Goal: Information Seeking & Learning: Learn about a topic

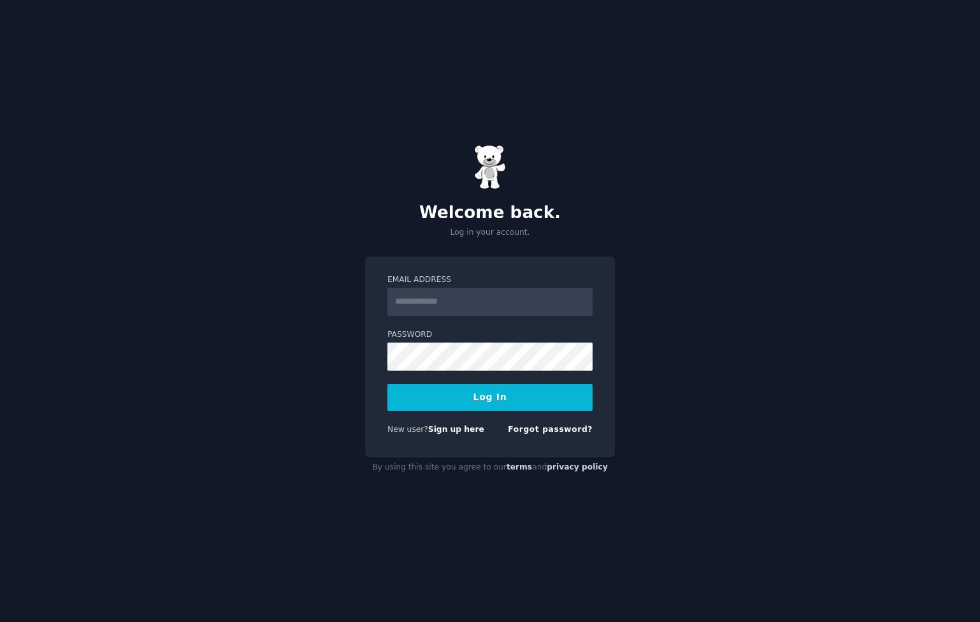
click at [444, 299] on input "Email Address" at bounding box center [490, 302] width 205 height 28
type input "**********"
click at [542, 426] on link "Forgot password?" at bounding box center [550, 429] width 85 height 9
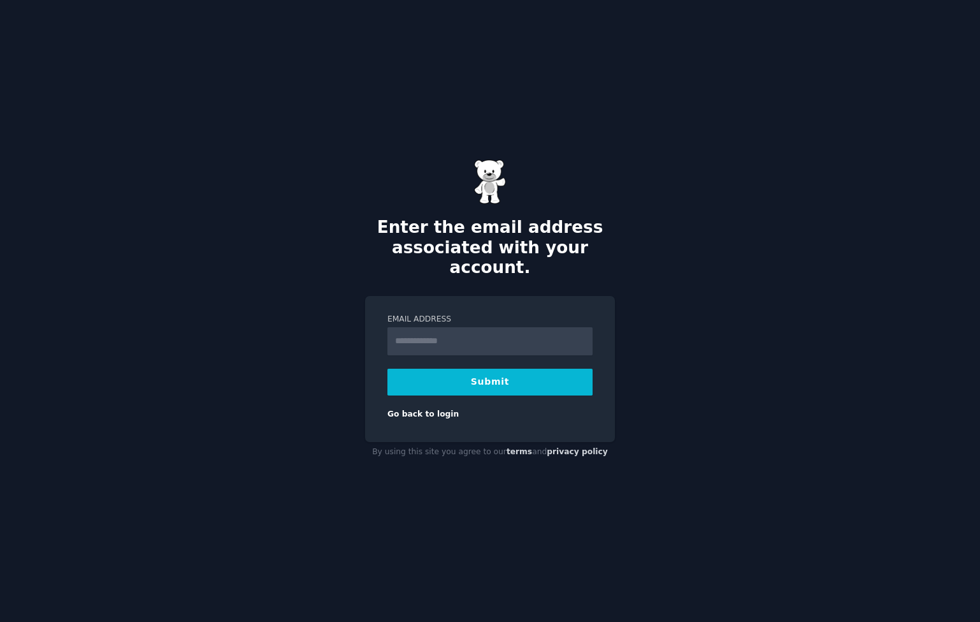
type input "**********"
click at [484, 373] on button "Submit" at bounding box center [490, 381] width 205 height 27
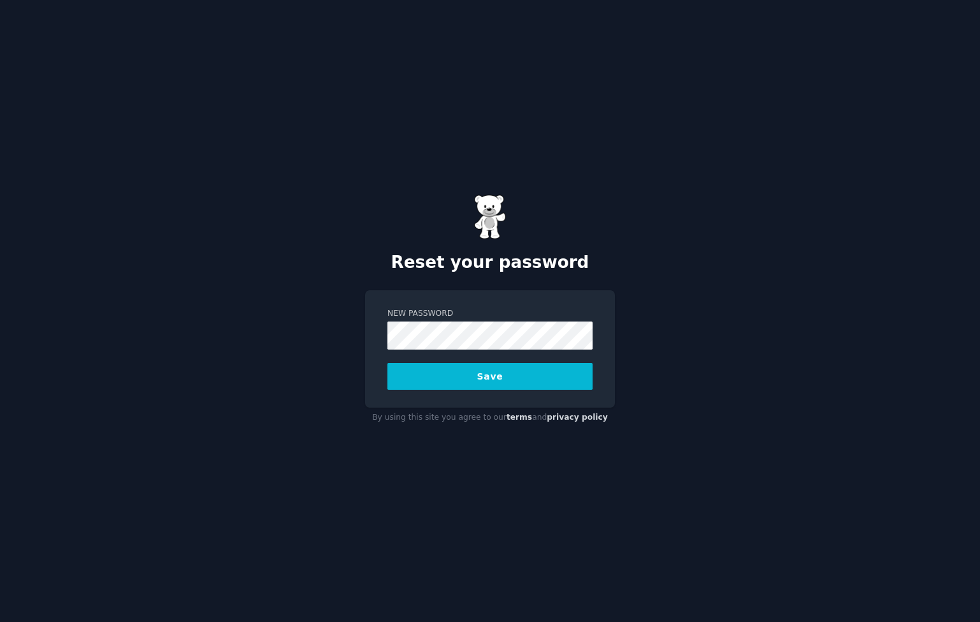
click at [523, 310] on label "New Password" at bounding box center [490, 313] width 205 height 11
click at [514, 381] on button "Save" at bounding box center [490, 376] width 205 height 27
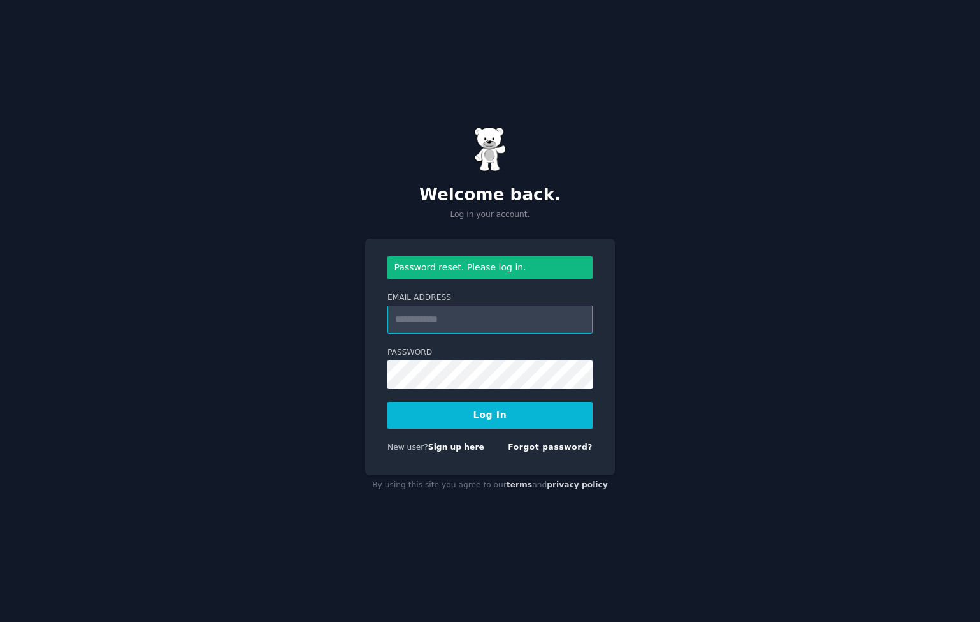
drag, startPoint x: 441, startPoint y: 388, endPoint x: 418, endPoint y: 319, distance: 72.4
click at [418, 319] on input "Email Address" at bounding box center [490, 319] width 205 height 28
type input "**********"
click at [453, 411] on button "Log In" at bounding box center [490, 415] width 205 height 27
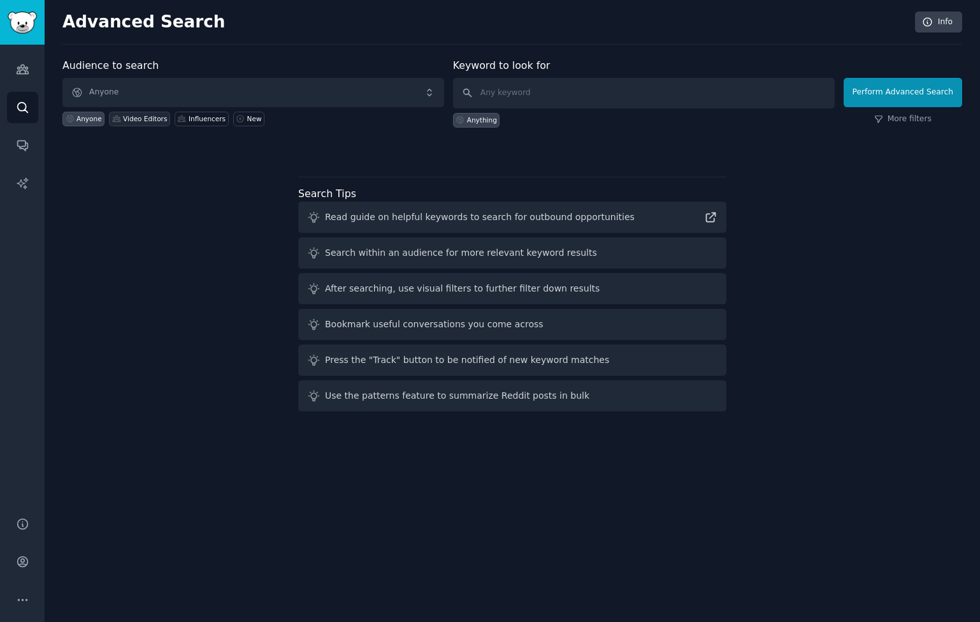
click at [131, 112] on div "Video Editors" at bounding box center [139, 119] width 61 height 15
click at [520, 94] on input "text" at bounding box center [644, 93] width 382 height 31
click at [685, 145] on div at bounding box center [512, 149] width 900 height 9
click at [21, 75] on icon "Sidebar" at bounding box center [22, 68] width 13 height 13
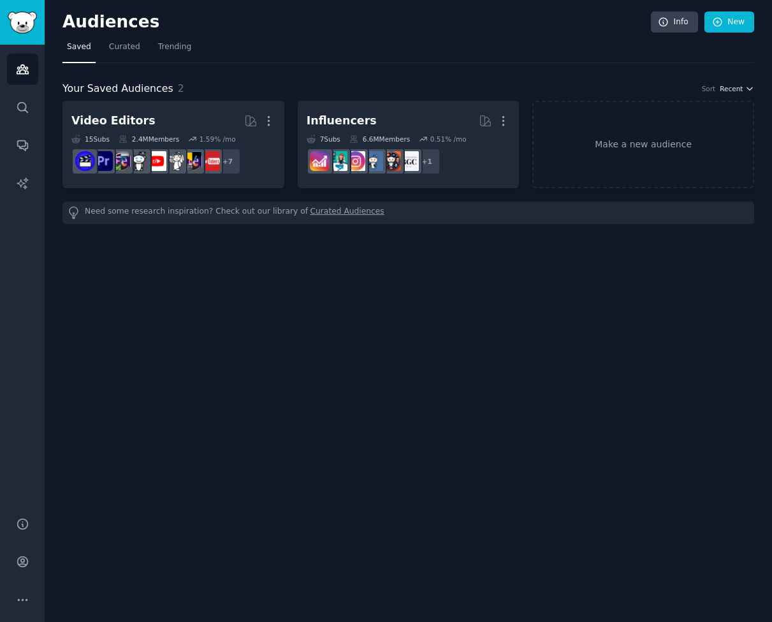
click at [741, 88] on span "Recent" at bounding box center [731, 88] width 23 height 9
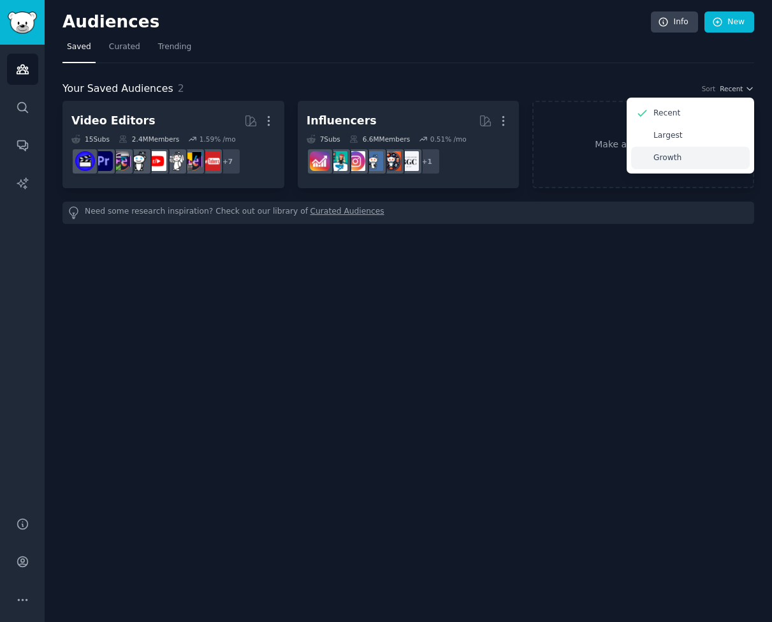
click at [673, 161] on p "Growth" at bounding box center [667, 157] width 28 height 11
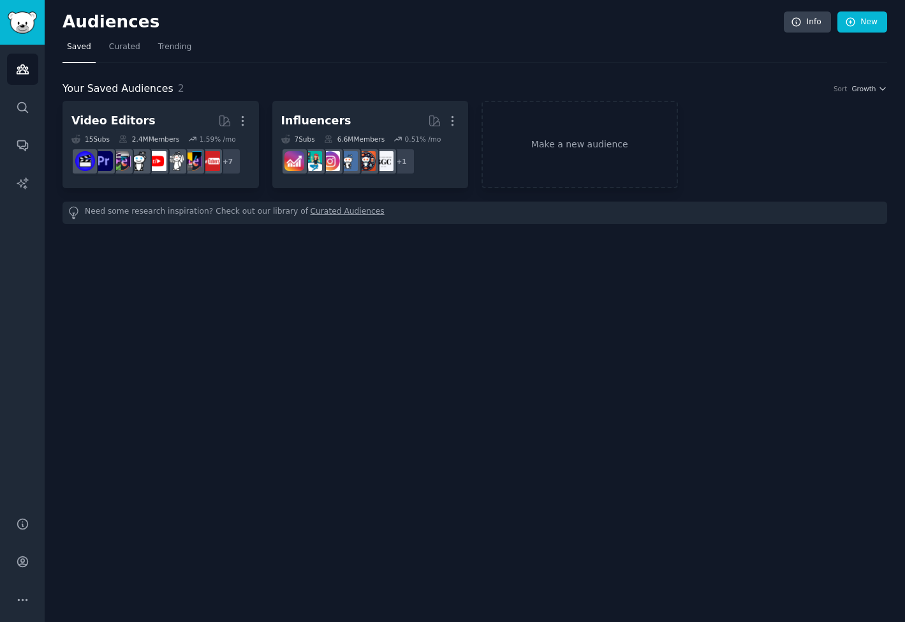
click at [496, 275] on div "Audiences Info New Saved Curated Trending Your Saved Audiences 2 Sort Growth Vi…" at bounding box center [475, 311] width 860 height 622
click at [126, 55] on link "Curated" at bounding box center [125, 50] width 40 height 26
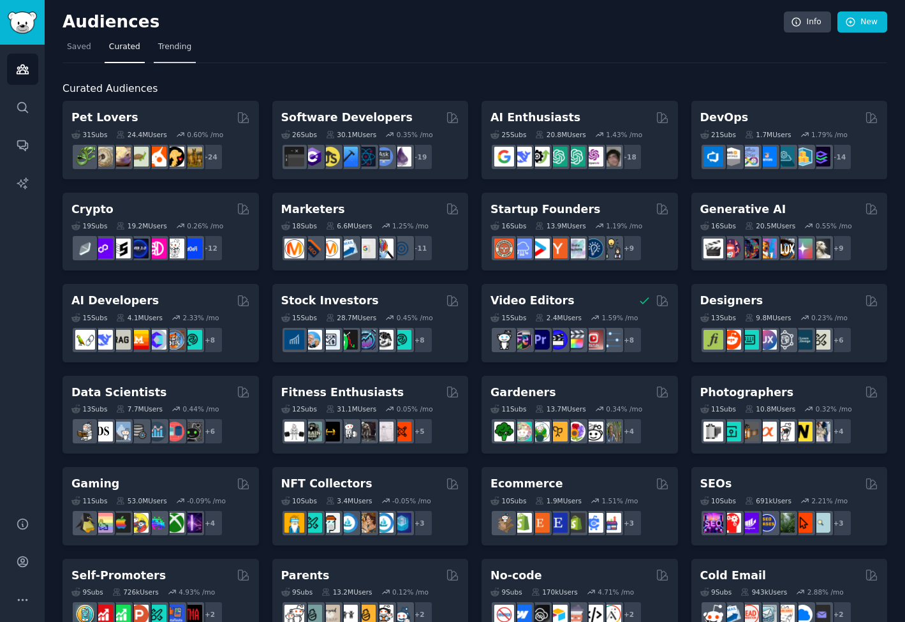
click at [172, 45] on span "Trending" at bounding box center [174, 46] width 33 height 11
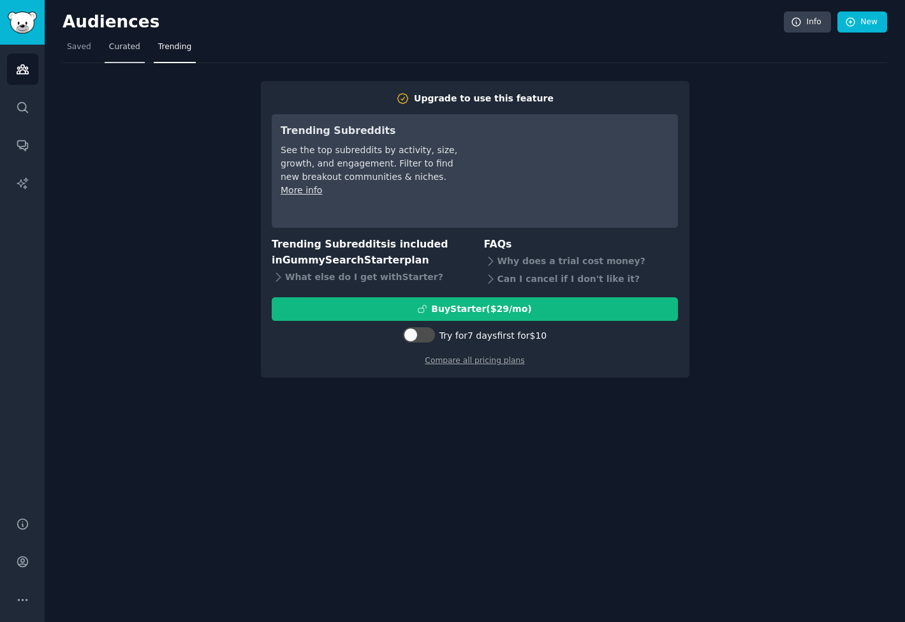
click at [115, 51] on span "Curated" at bounding box center [124, 46] width 31 height 11
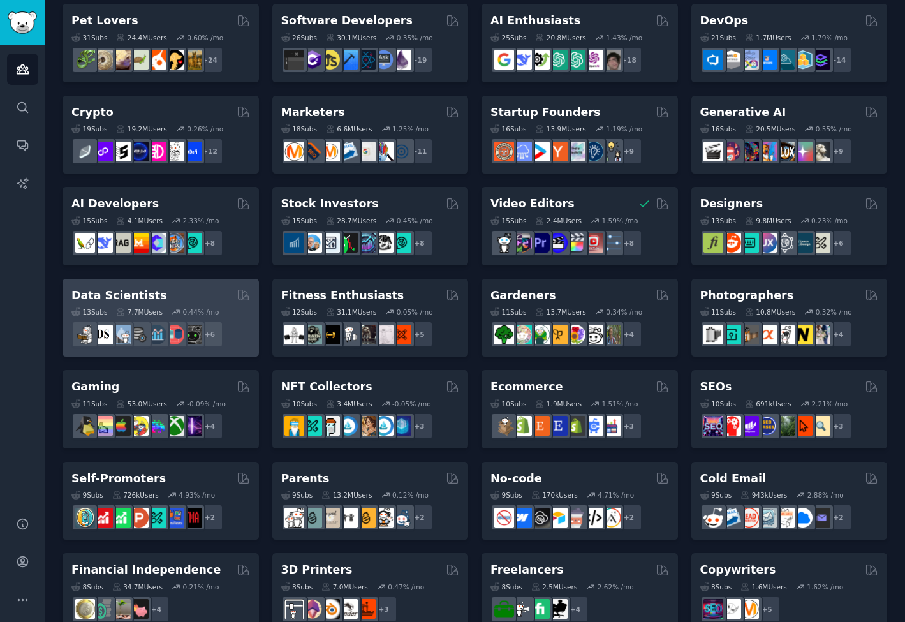
scroll to position [127, 0]
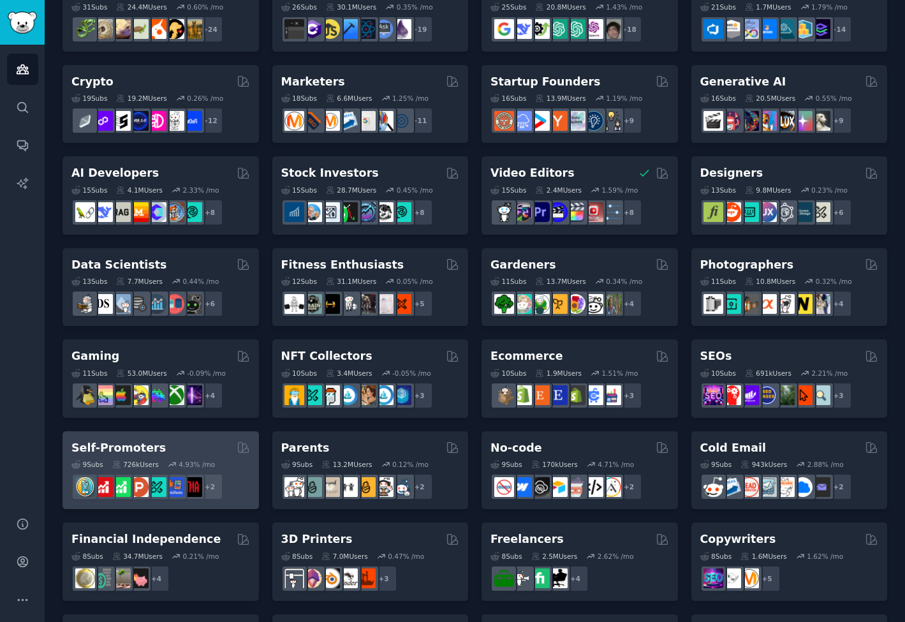
drag, startPoint x: 142, startPoint y: 448, endPoint x: 196, endPoint y: 451, distance: 54.3
click at [196, 451] on div "Self-Promoters" at bounding box center [160, 448] width 178 height 16
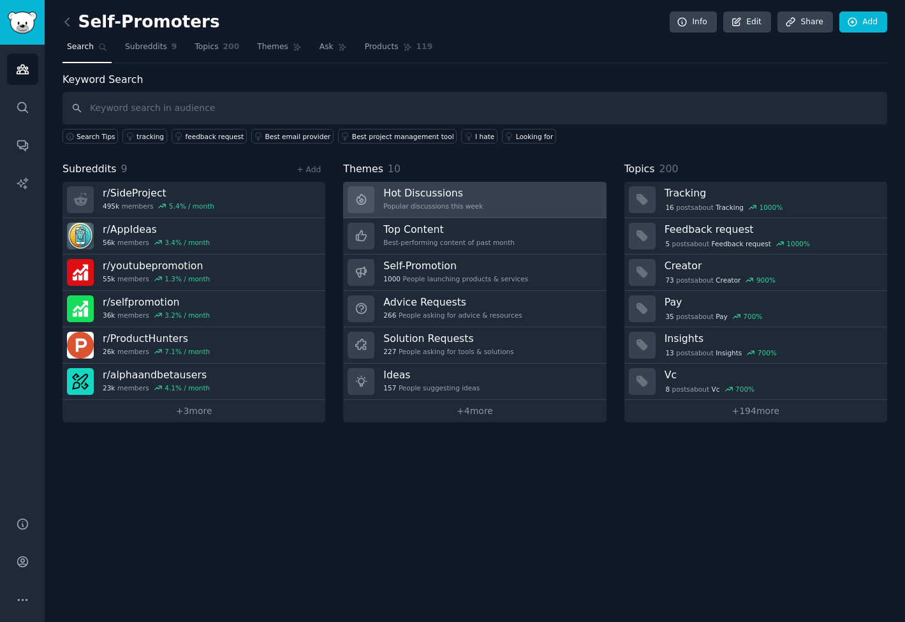
click at [419, 196] on h3 "Hot Discussions" at bounding box center [432, 192] width 99 height 13
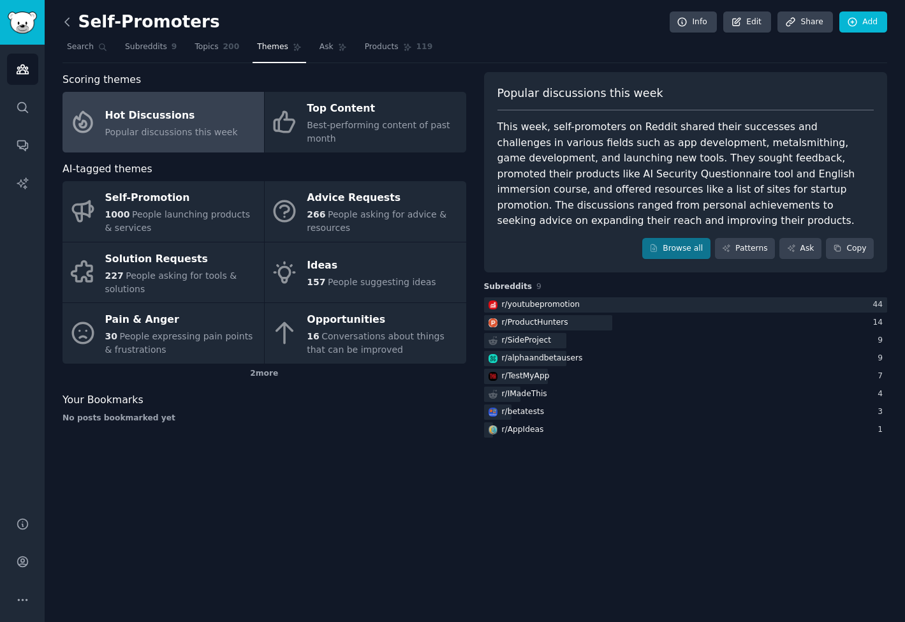
click at [69, 20] on icon at bounding box center [67, 21] width 13 height 13
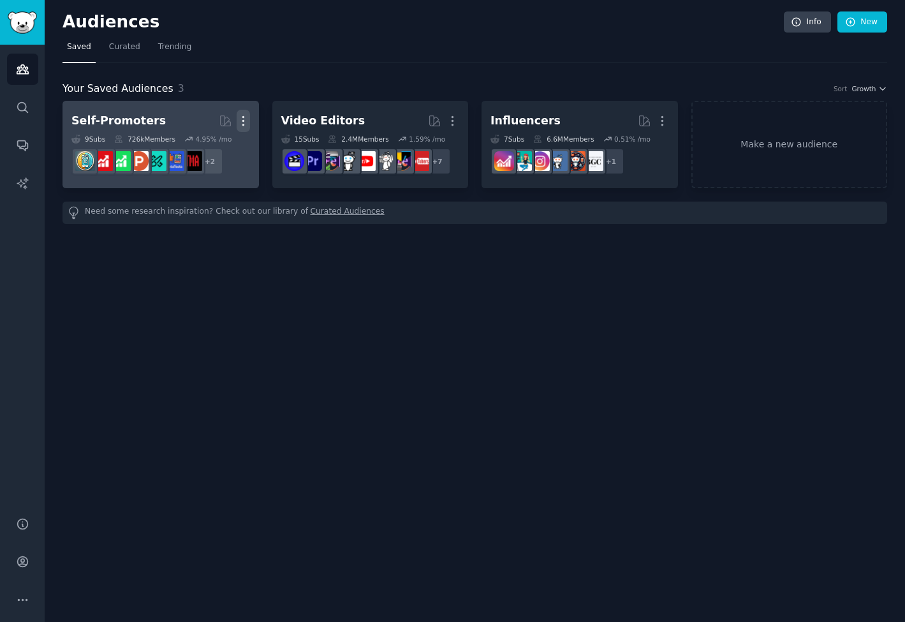
click at [239, 118] on icon "button" at bounding box center [243, 120] width 13 height 13
click at [193, 142] on div "Delete" at bounding box center [199, 148] width 61 height 27
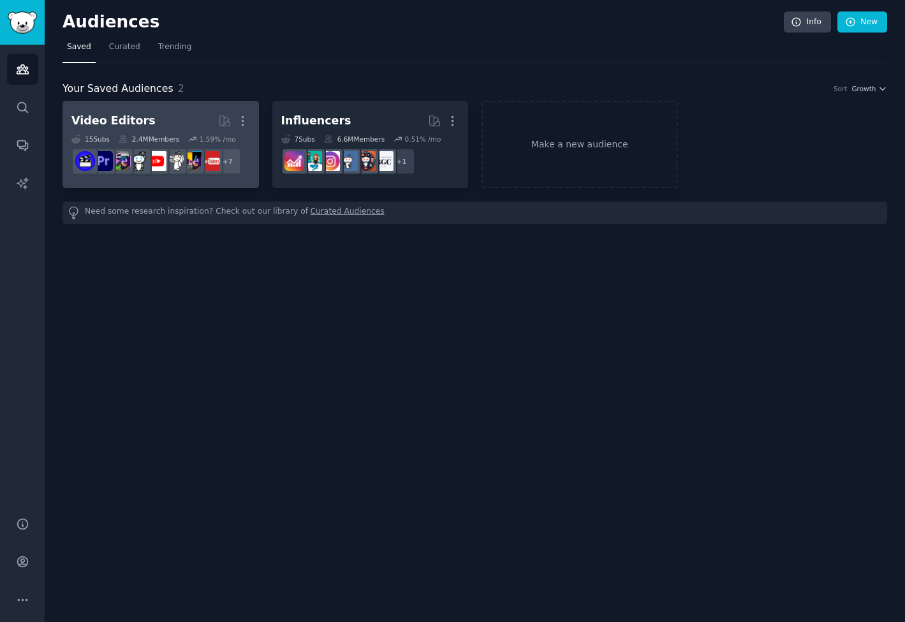
click at [124, 117] on div "Video Editors" at bounding box center [113, 121] width 84 height 16
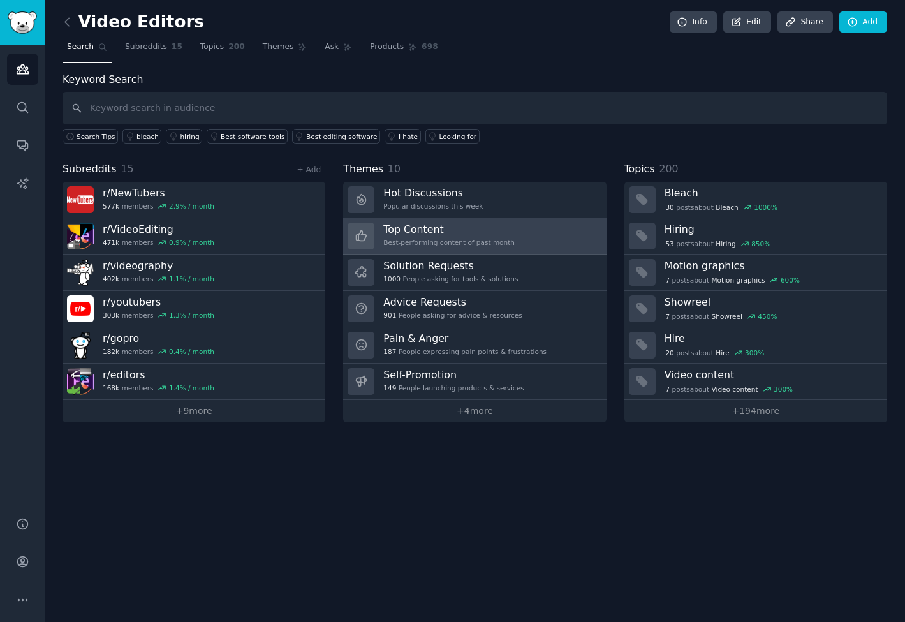
click at [416, 233] on h3 "Top Content" at bounding box center [448, 228] width 131 height 13
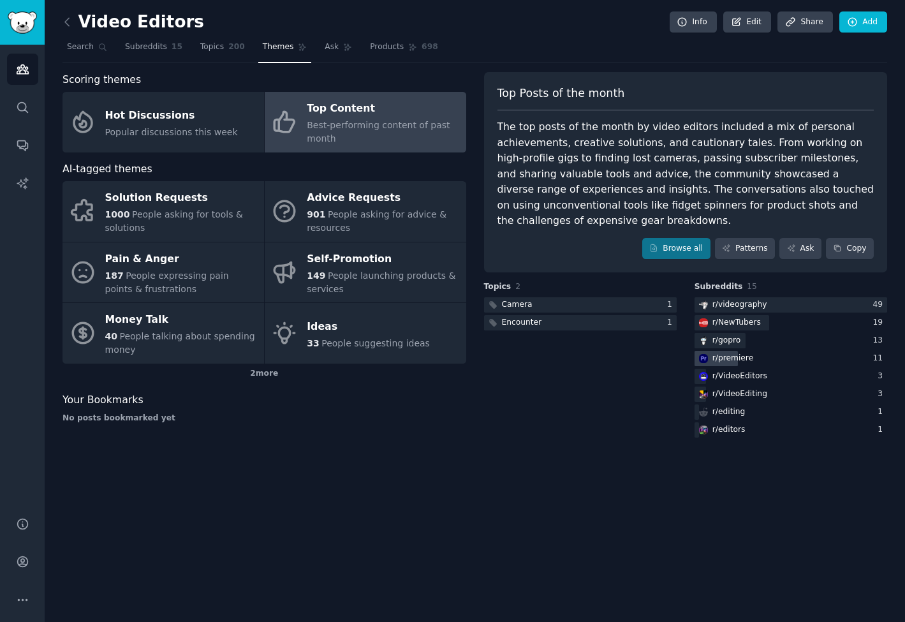
click at [734, 353] on div "r/ premiere" at bounding box center [732, 358] width 41 height 11
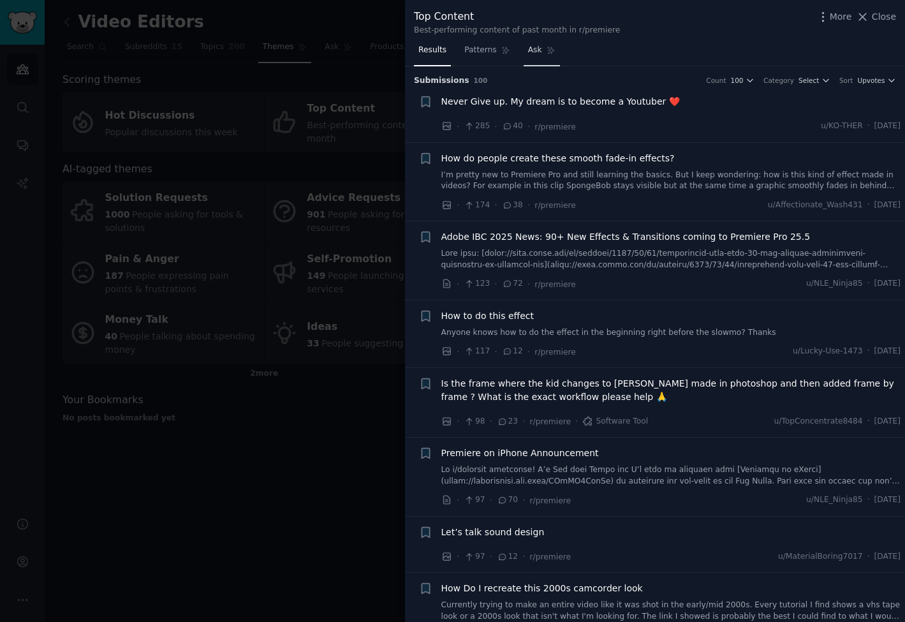
click at [528, 50] on span "Ask" at bounding box center [535, 50] width 14 height 11
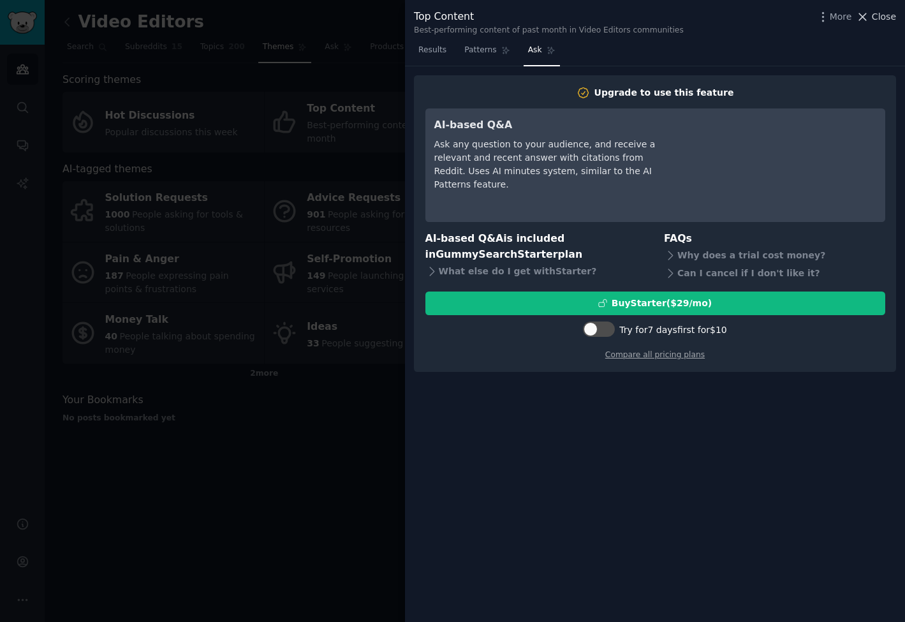
click at [880, 18] on span "Close" at bounding box center [883, 16] width 24 height 13
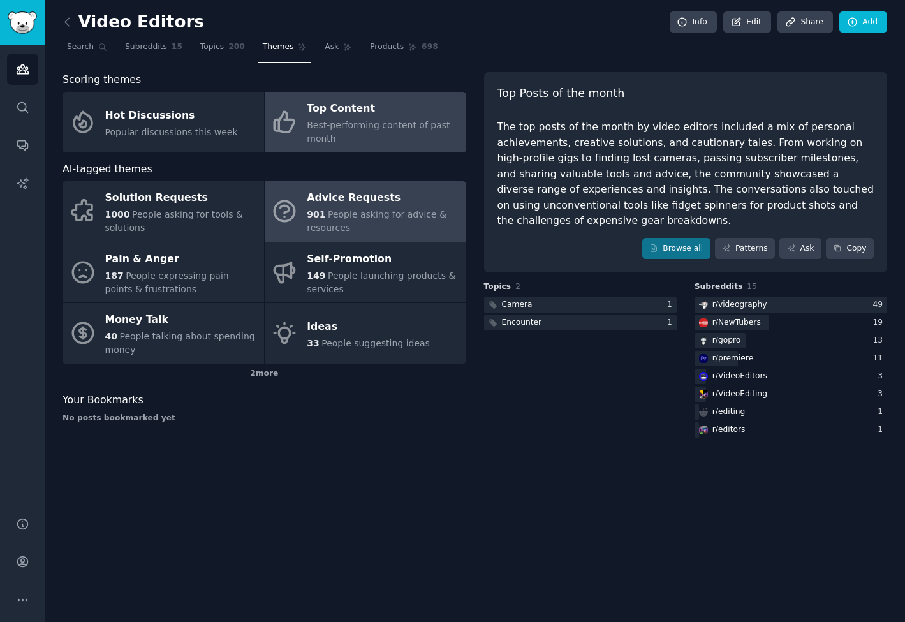
click at [336, 222] on span "People asking for advice & resources" at bounding box center [377, 221] width 140 height 24
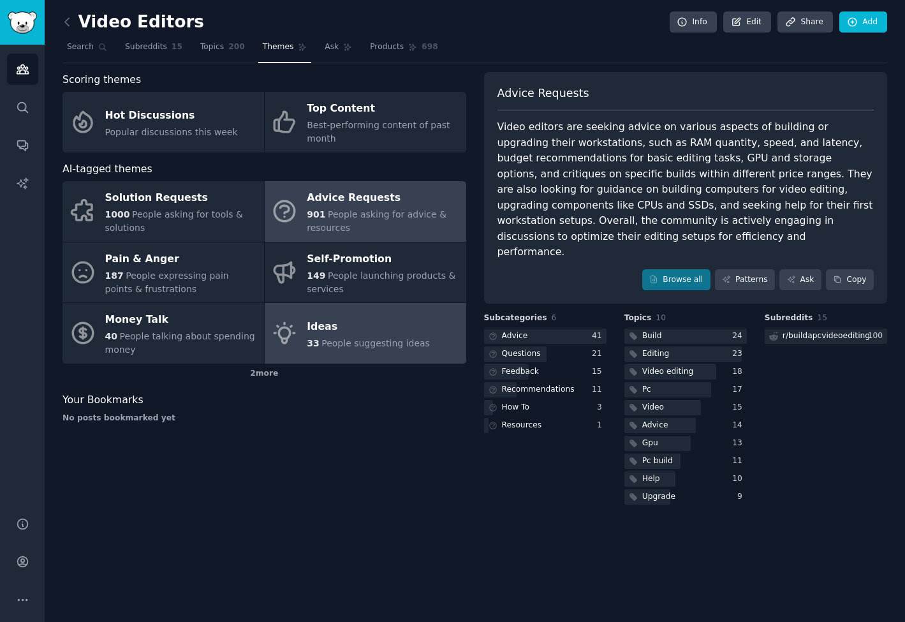
click at [353, 347] on span "People suggesting ideas" at bounding box center [375, 343] width 108 height 10
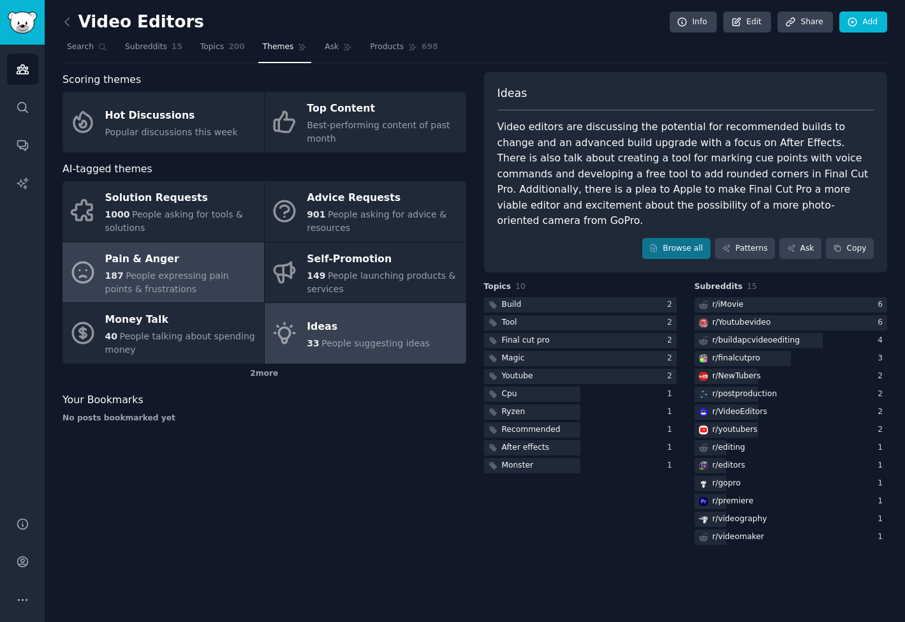
click at [175, 270] on span "People expressing pain points & frustrations" at bounding box center [167, 282] width 124 height 24
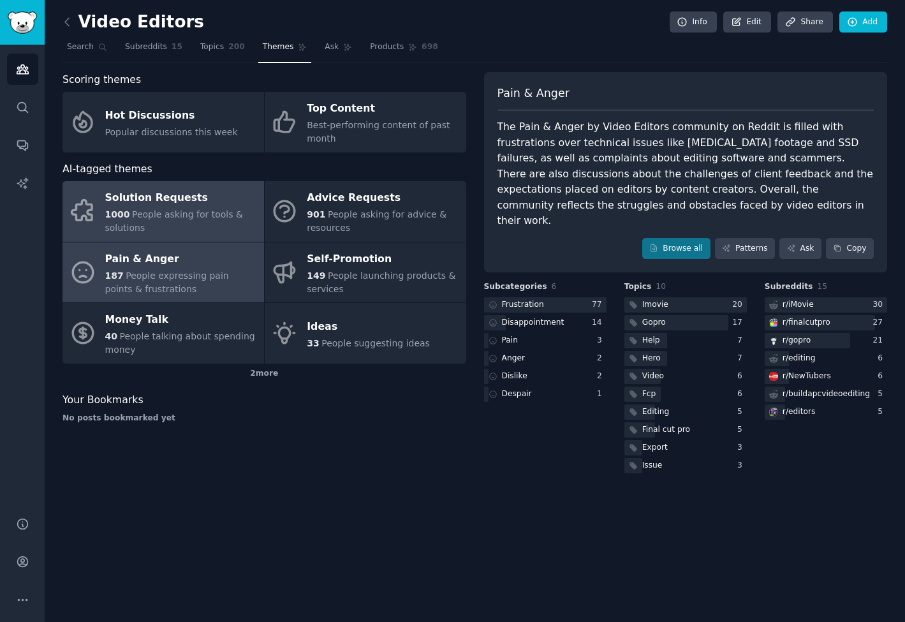
click at [191, 209] on span "People asking for tools & solutions" at bounding box center [174, 221] width 138 height 24
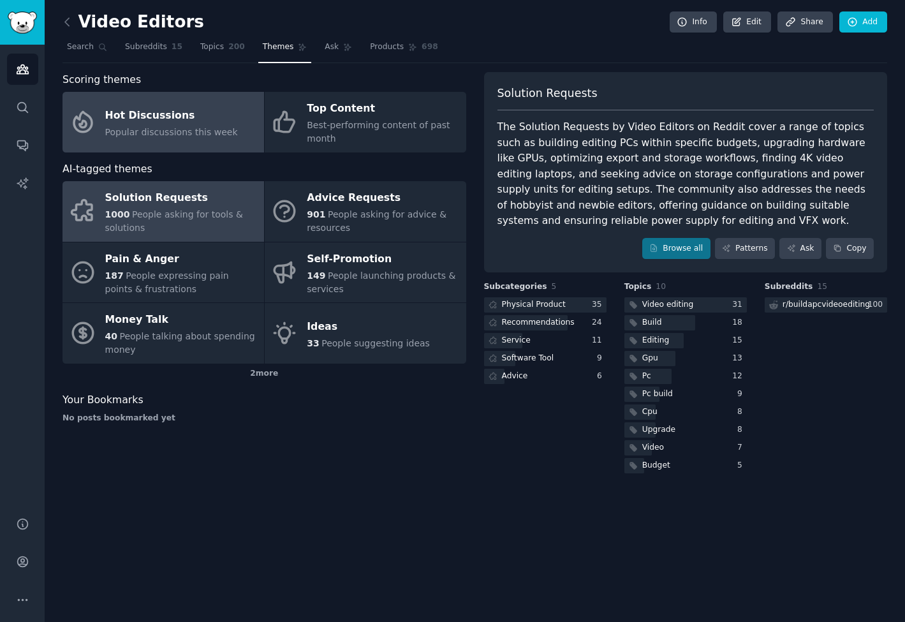
click at [188, 134] on span "Popular discussions this week" at bounding box center [171, 132] width 133 height 10
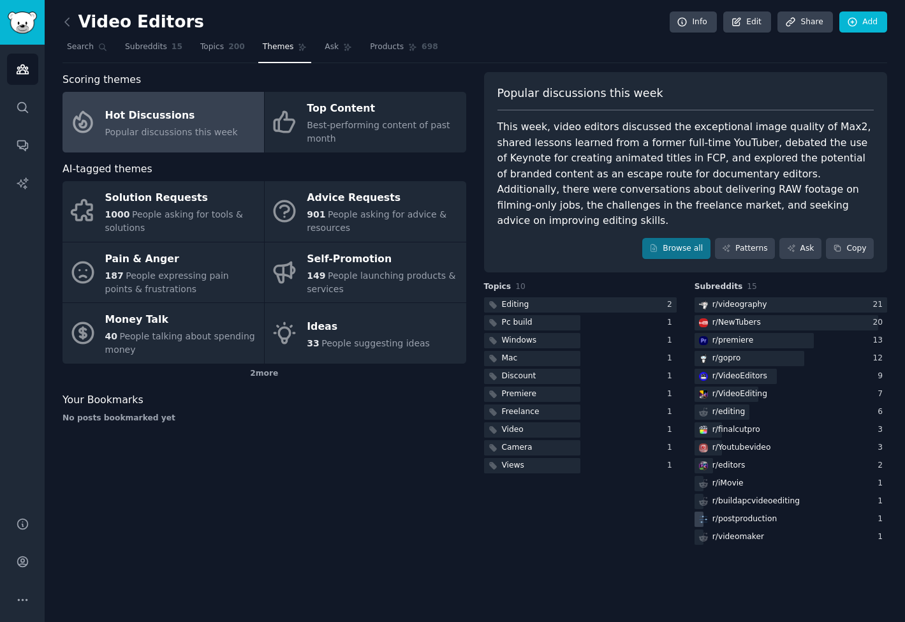
click at [750, 513] on div "r/ postproduction" at bounding box center [744, 518] width 64 height 11
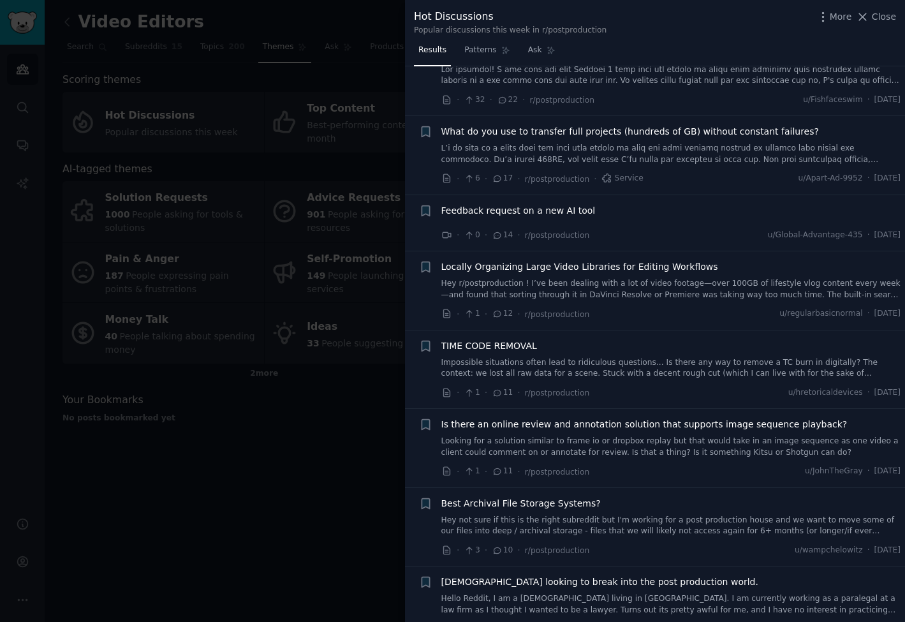
scroll to position [191, 0]
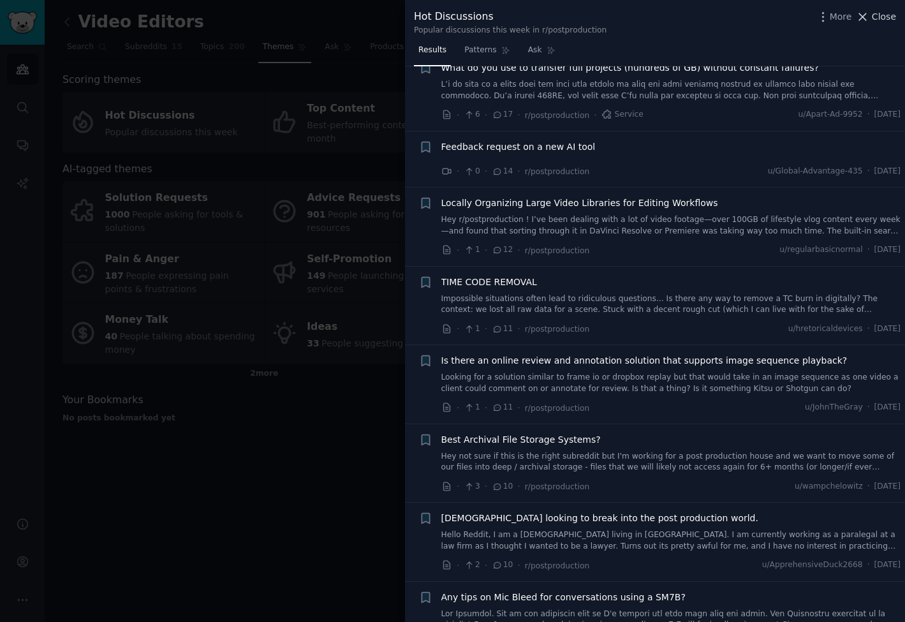
click at [863, 23] on icon at bounding box center [862, 16] width 13 height 13
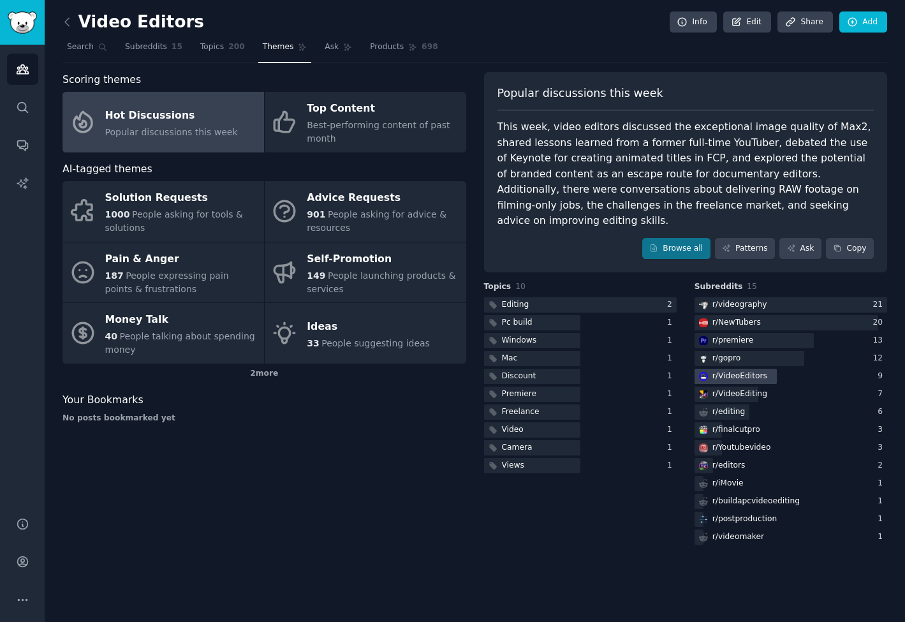
click at [738, 370] on div "r/ VideoEditors" at bounding box center [739, 375] width 55 height 11
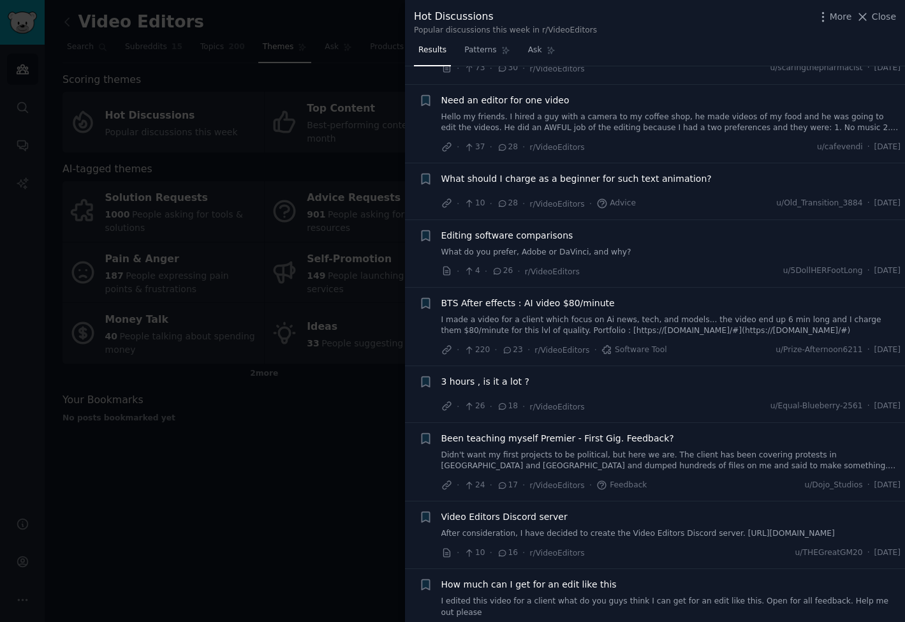
scroll to position [510, 0]
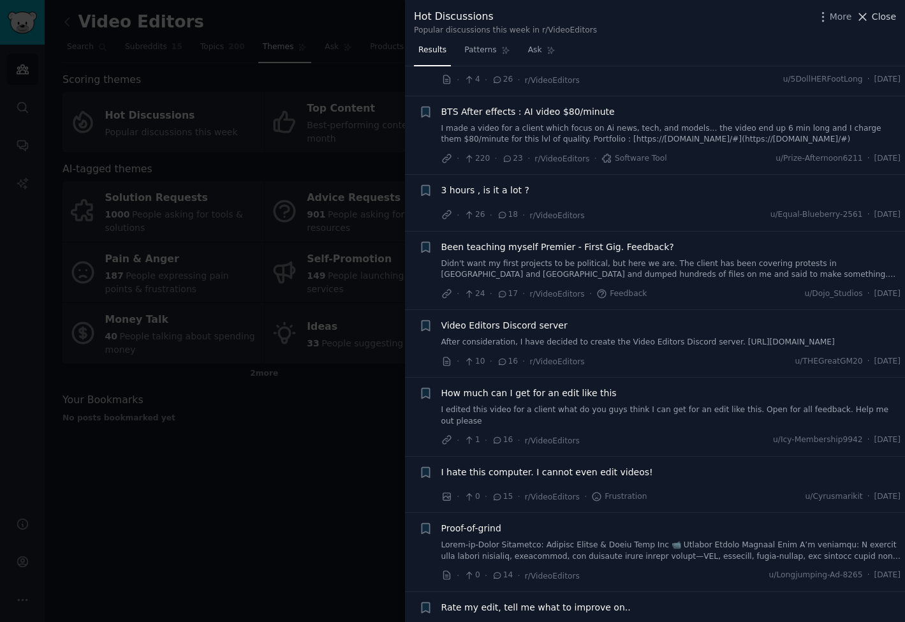
click at [869, 18] on icon at bounding box center [862, 16] width 13 height 13
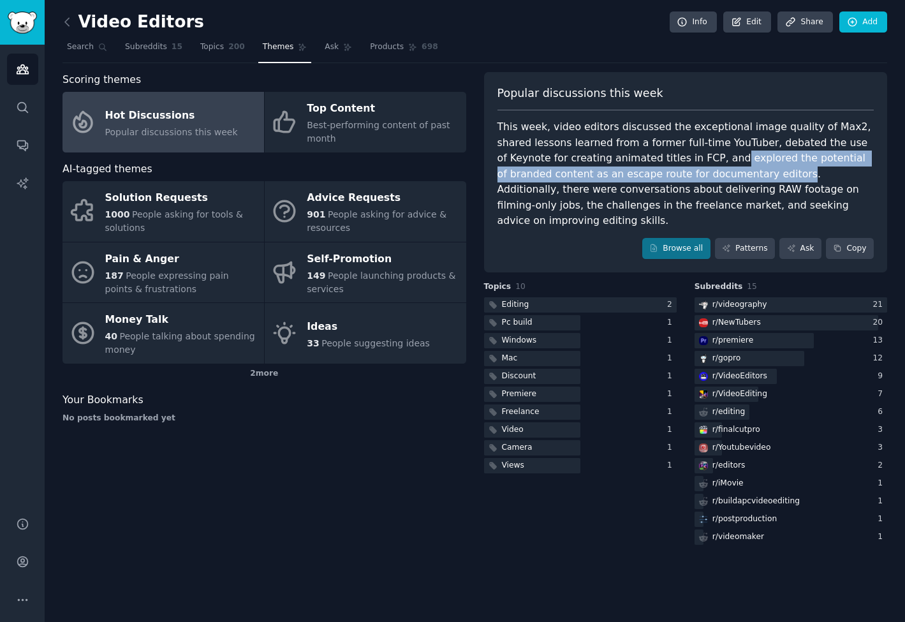
drag, startPoint x: 662, startPoint y: 177, endPoint x: 653, endPoint y: 164, distance: 15.9
click at [653, 164] on div "This week, video editors discussed the exceptional image quality of Max2, share…" at bounding box center [685, 174] width 377 height 110
copy div "explored the potential of branded content as an escape route for documentary ed…"
click at [684, 238] on link "Browse all" at bounding box center [676, 249] width 68 height 22
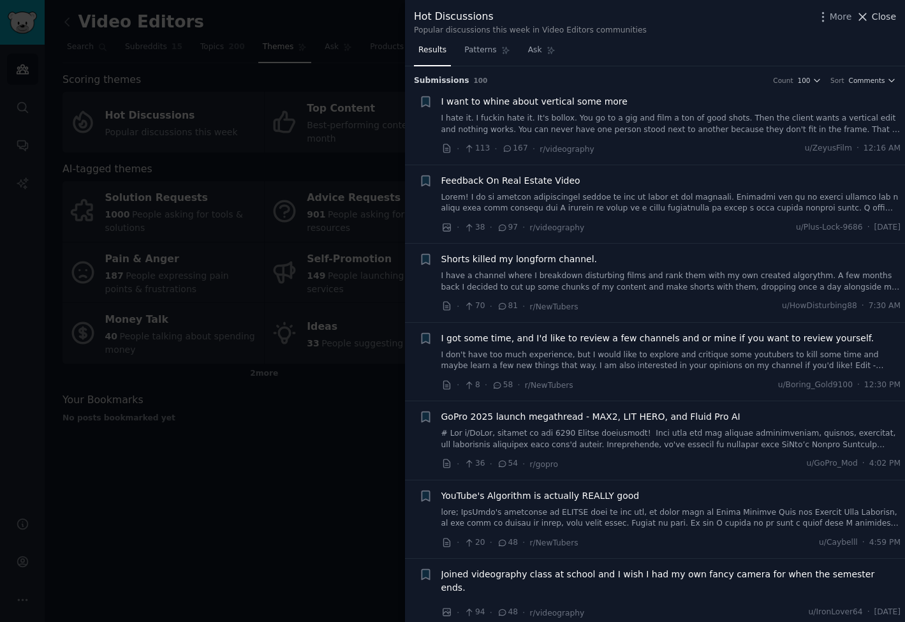
click at [866, 13] on icon at bounding box center [862, 16] width 13 height 13
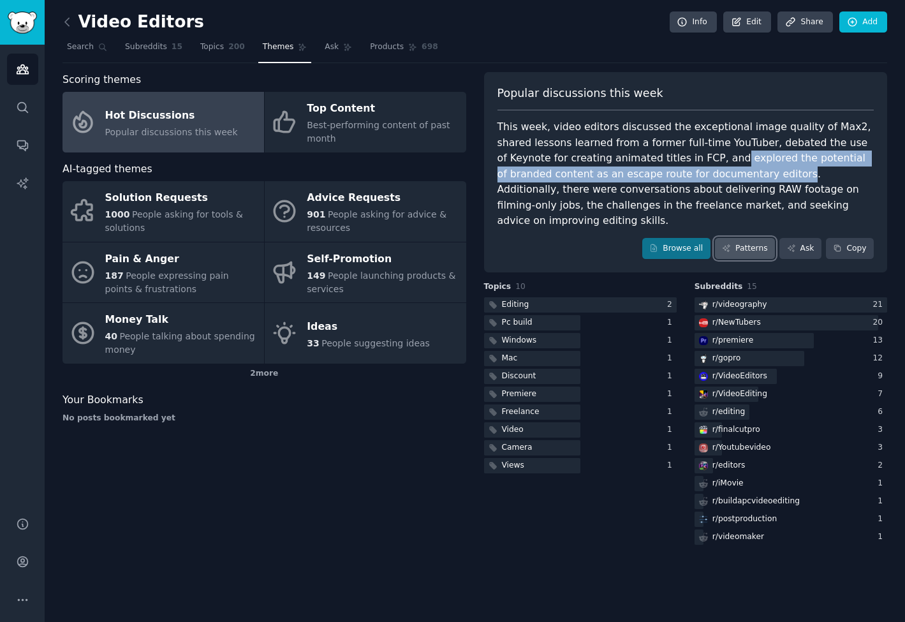
click at [741, 238] on link "Patterns" at bounding box center [745, 249] width 60 height 22
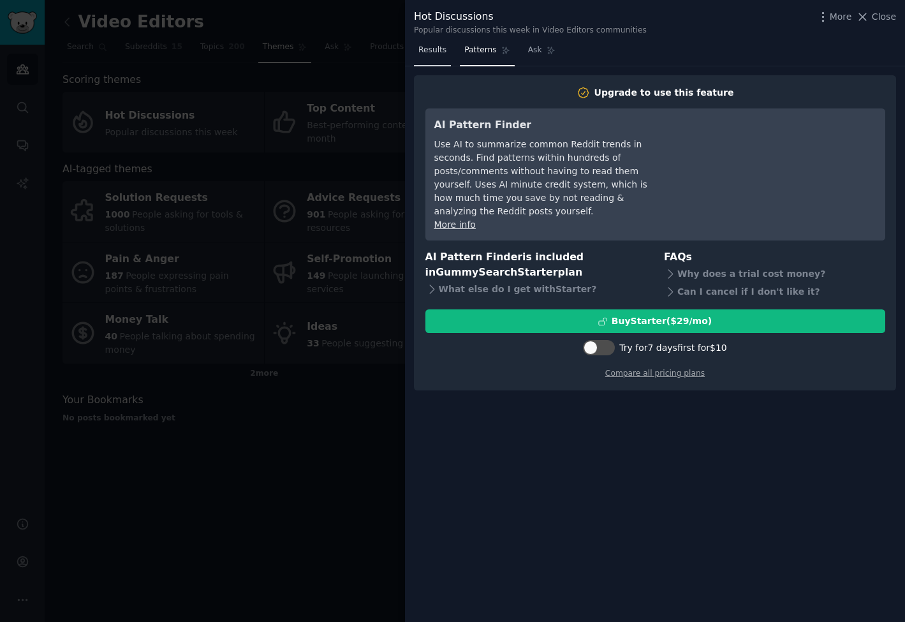
click at [435, 51] on span "Results" at bounding box center [432, 50] width 28 height 11
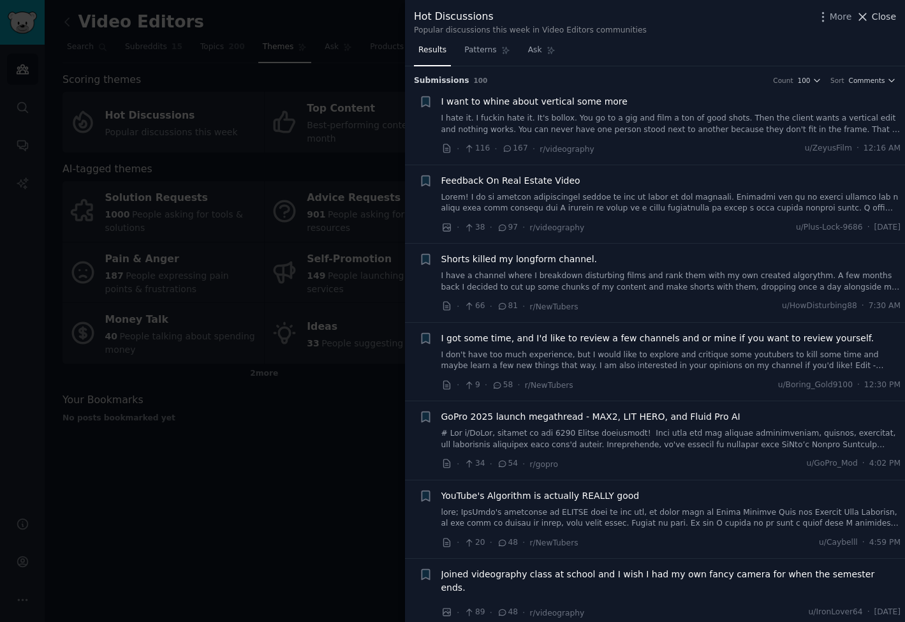
click at [866, 15] on icon at bounding box center [862, 16] width 7 height 7
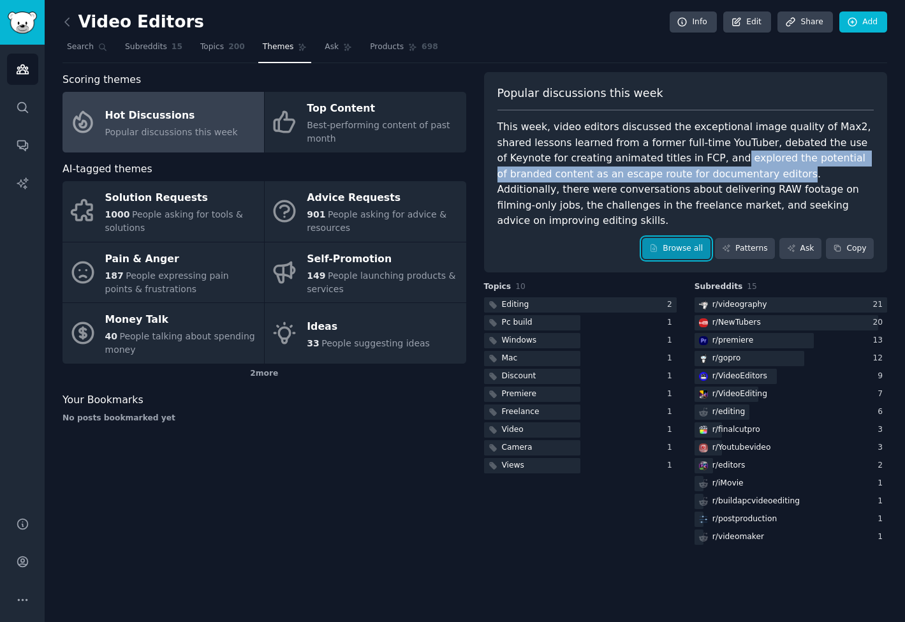
click at [682, 238] on link "Browse all" at bounding box center [676, 249] width 68 height 22
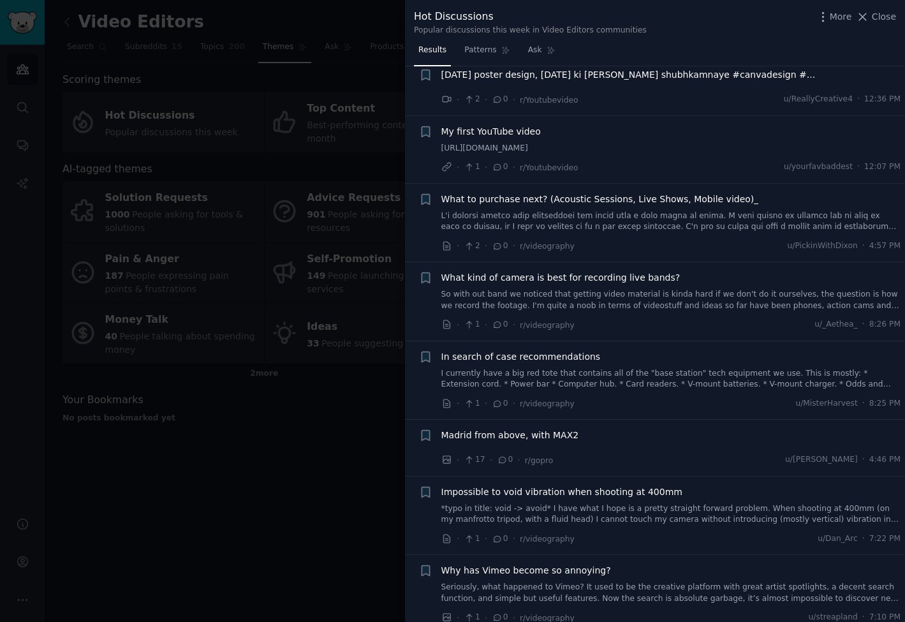
scroll to position [6566, 0]
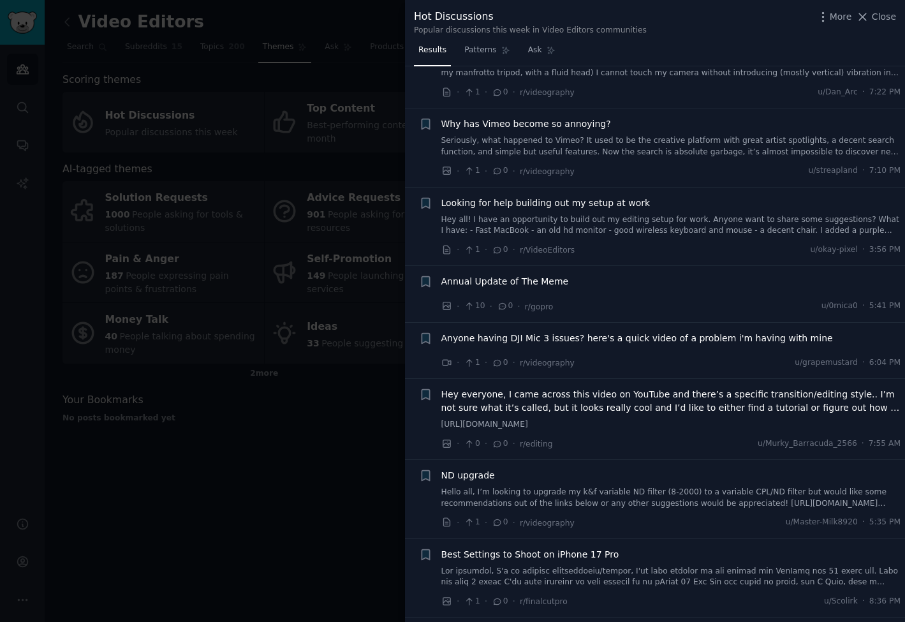
drag, startPoint x: 872, startPoint y: 18, endPoint x: 720, endPoint y: 156, distance: 205.3
click at [871, 18] on button "Close" at bounding box center [876, 16] width 40 height 13
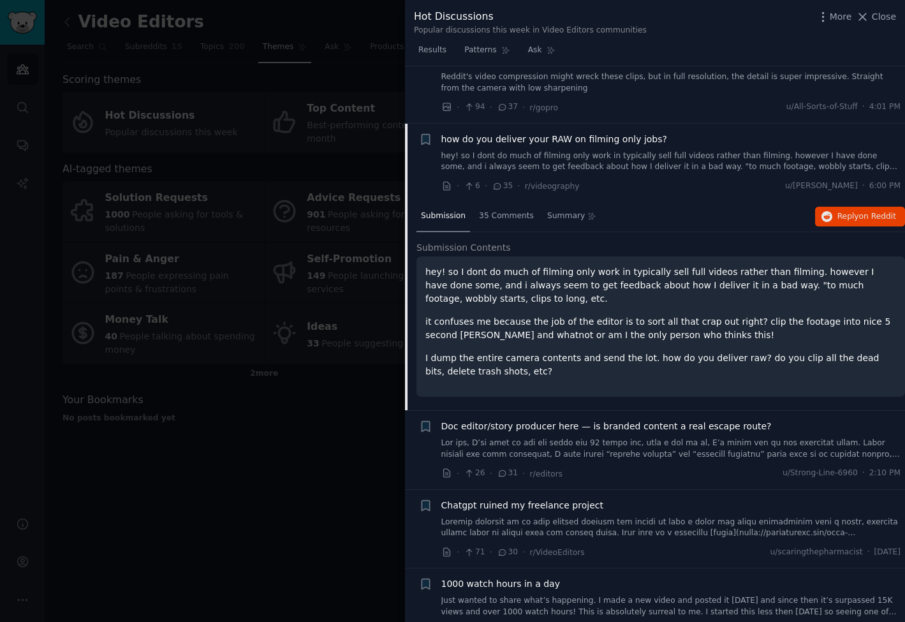
scroll to position [682, 0]
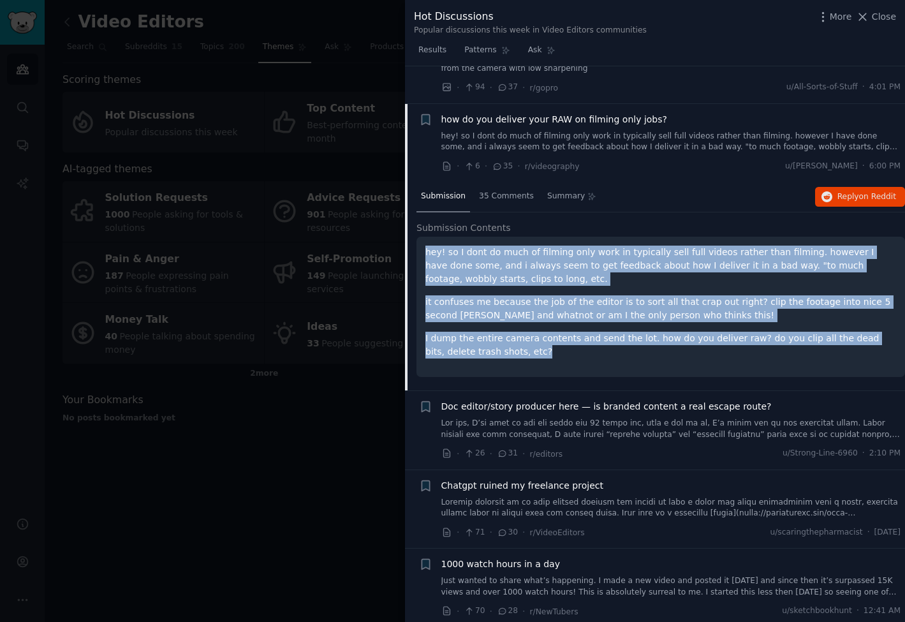
drag, startPoint x: 465, startPoint y: 339, endPoint x: 423, endPoint y: 241, distance: 106.2
click at [423, 241] on div "hey! so I dont do much of filming only work in typically sell full videos rathe…" at bounding box center [660, 307] width 488 height 140
copy div "hey! so I dont do much of filming only work in typically sell full videos rathe…"
click at [608, 400] on span "Doc editor/story producer here — is branded content a real escape route?" at bounding box center [606, 406] width 330 height 13
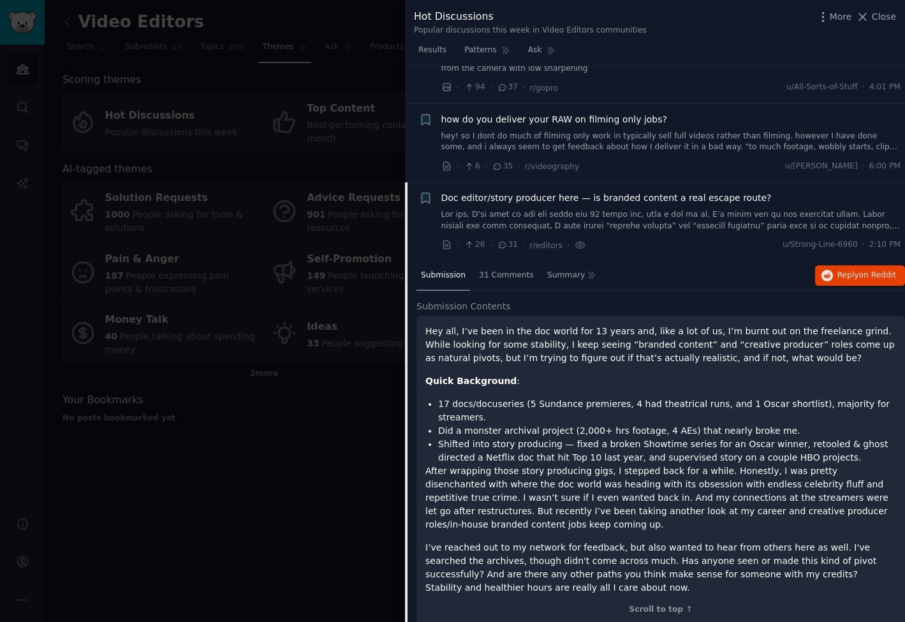
scroll to position [785, 0]
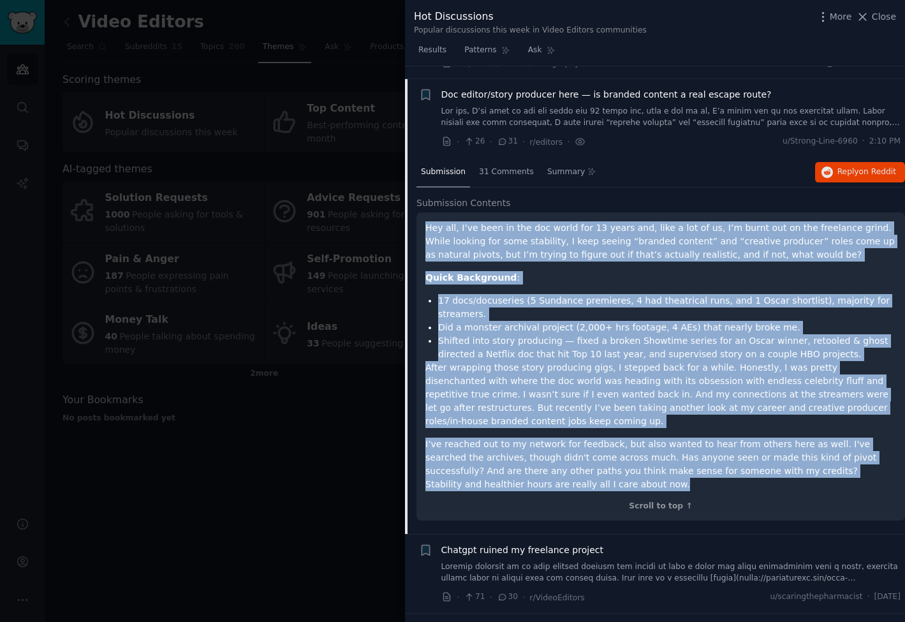
drag, startPoint x: 445, startPoint y: 448, endPoint x: 423, endPoint y: 215, distance: 233.1
click at [423, 215] on div "Hey all, I’ve been in the doc world for 13 years and, like a lot of us, I’m bur…" at bounding box center [660, 366] width 488 height 309
copy div "Hey all, I’ve been in the doc world for 13 years and, like a lot of us, I’m bur…"
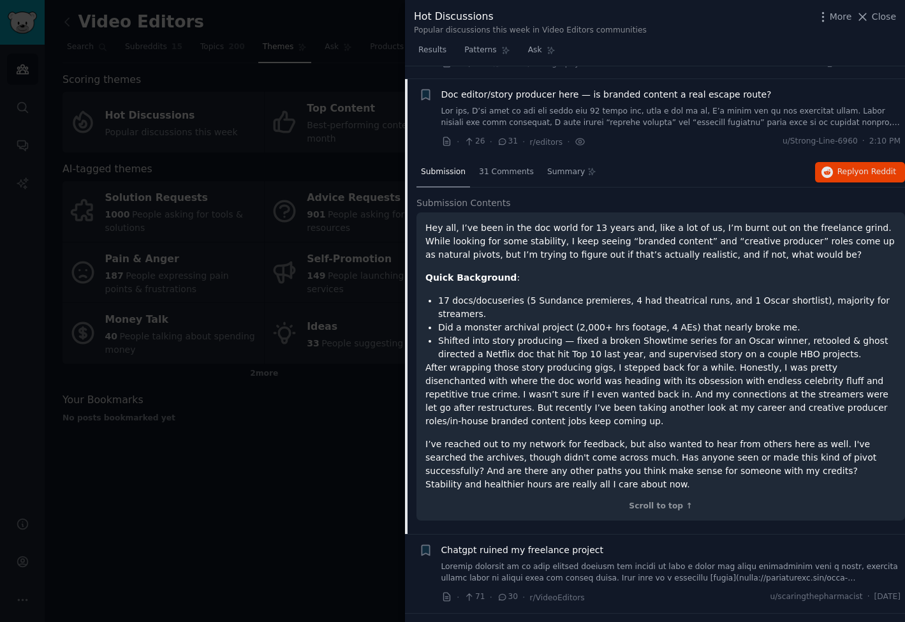
click at [731, 135] on div "· 26 · 31 · r/editors · u/Strong-Line-6960 · 2:10 PM" at bounding box center [671, 141] width 460 height 13
click at [506, 165] on div "31 Comments" at bounding box center [506, 172] width 64 height 31
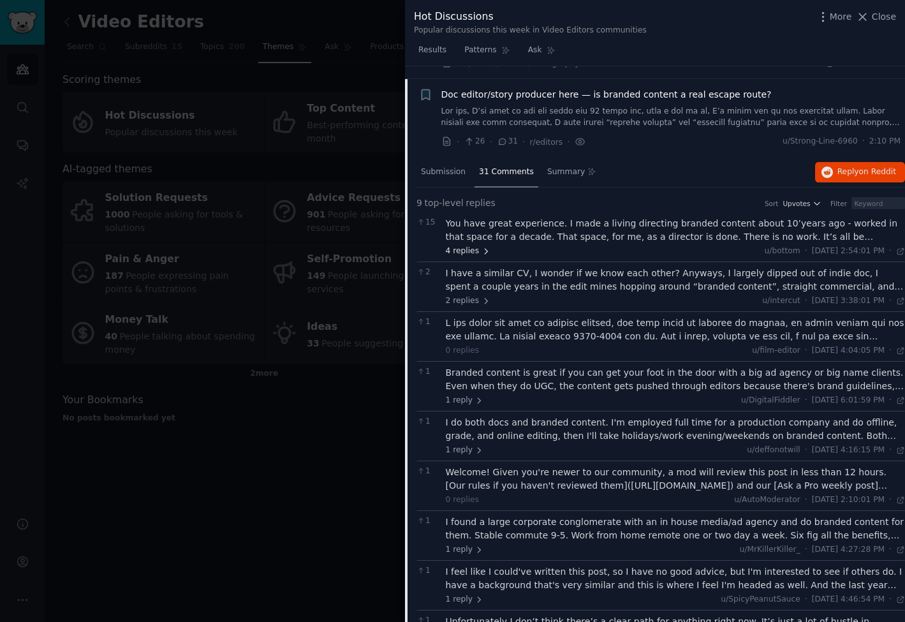
click at [476, 245] on span "4 replies" at bounding box center [468, 250] width 45 height 11
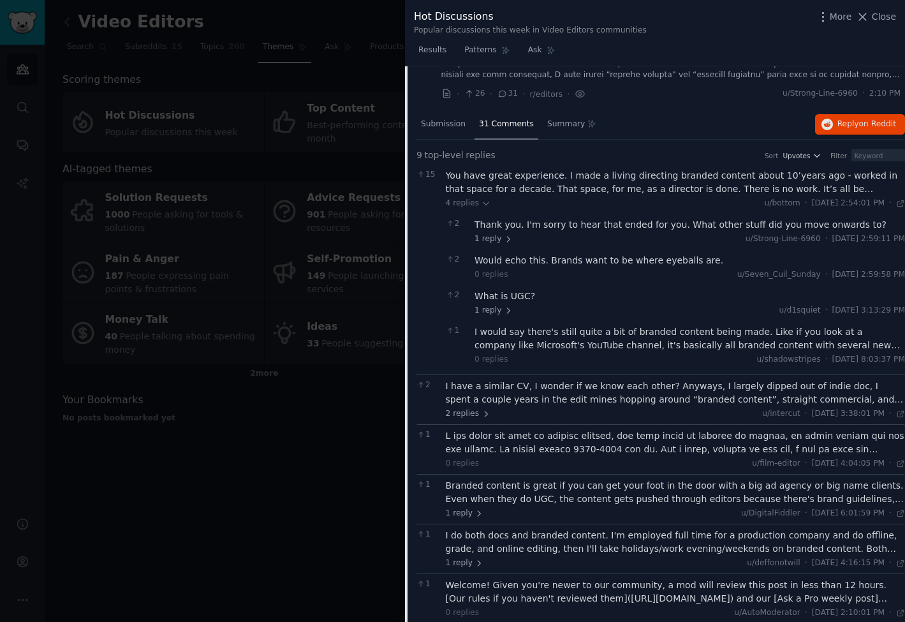
scroll to position [977, 0]
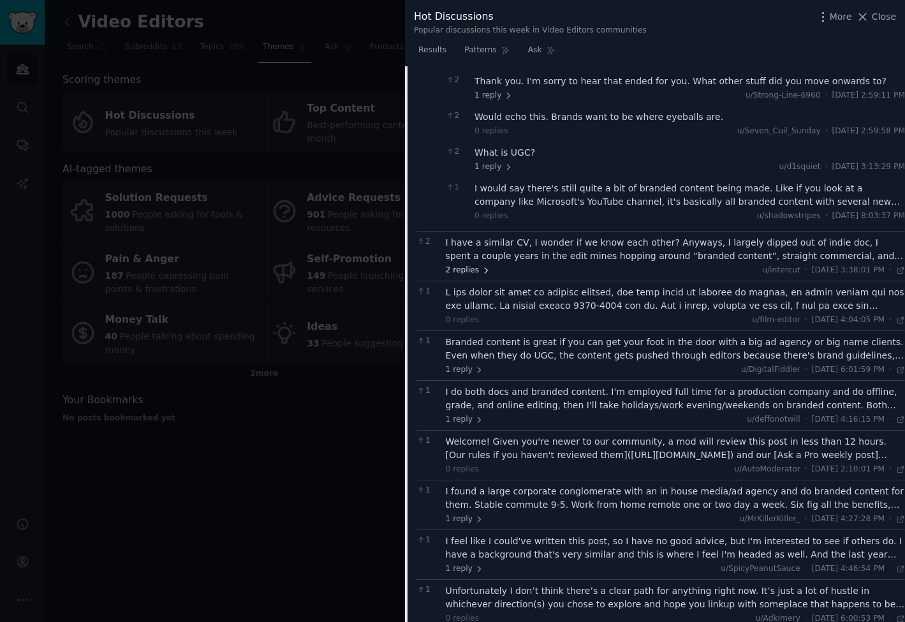
click at [482, 266] on icon at bounding box center [485, 270] width 9 height 9
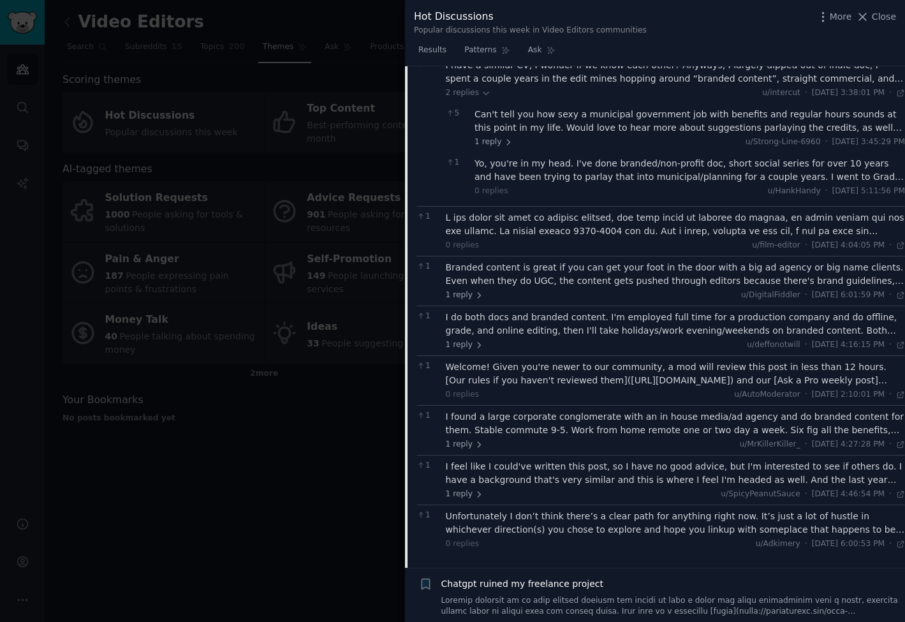
scroll to position [1168, 0]
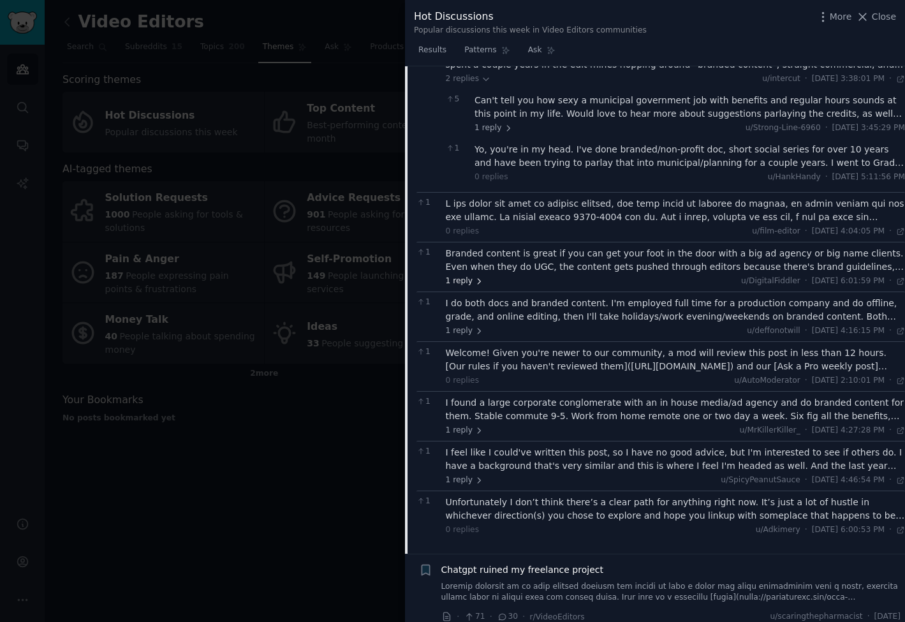
click at [474, 277] on icon at bounding box center [478, 281] width 9 height 9
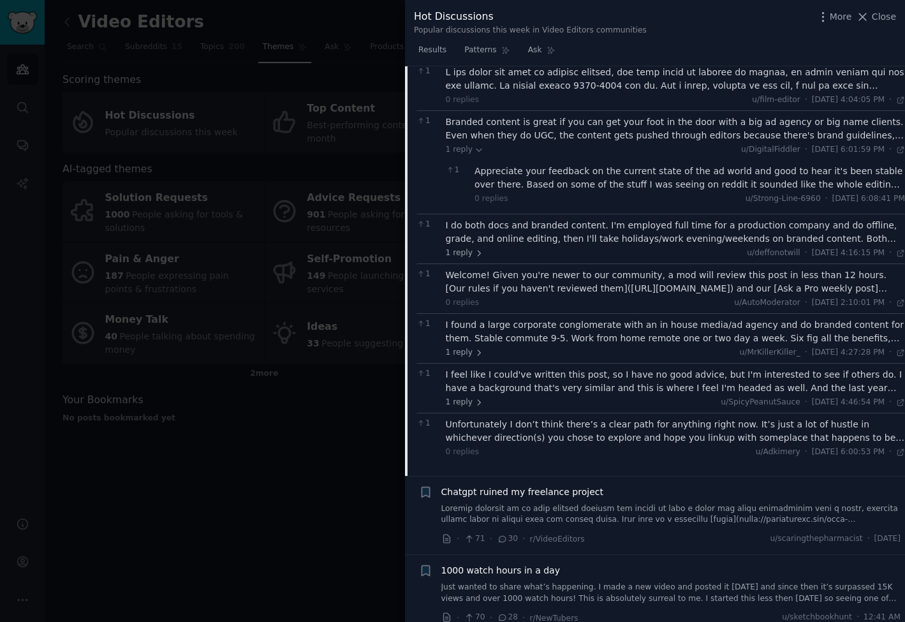
scroll to position [1359, 0]
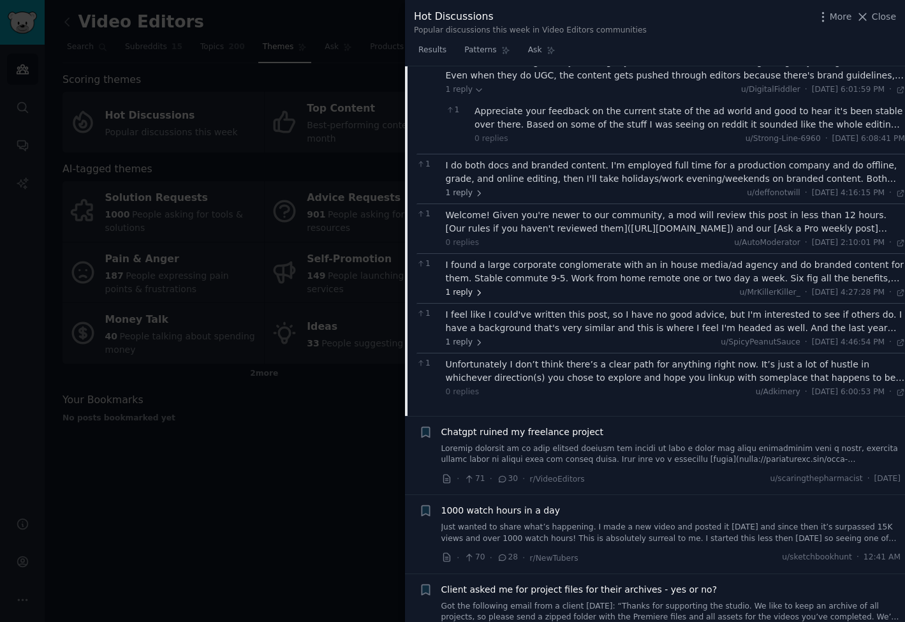
click at [474, 288] on icon at bounding box center [478, 292] width 9 height 9
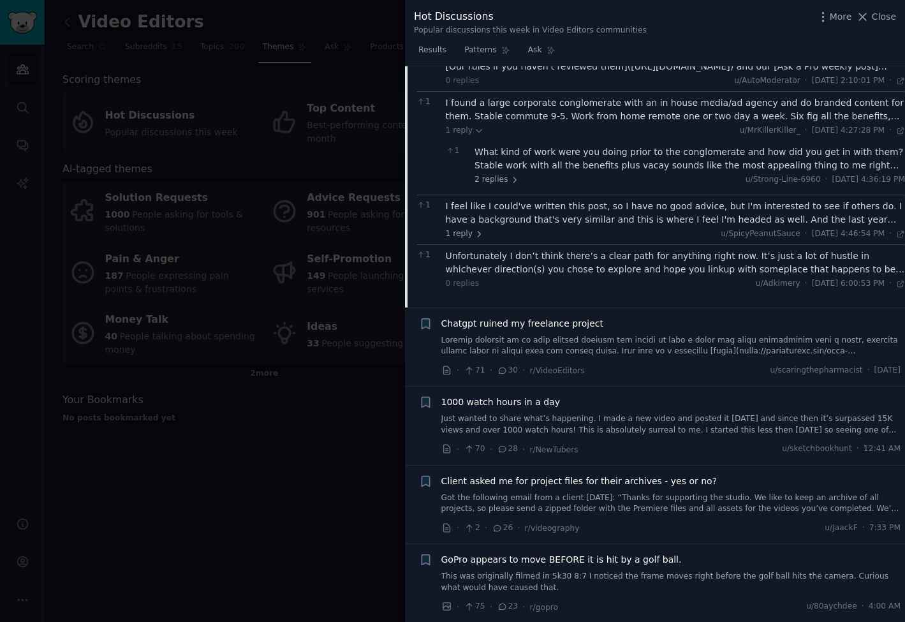
scroll to position [1550, 0]
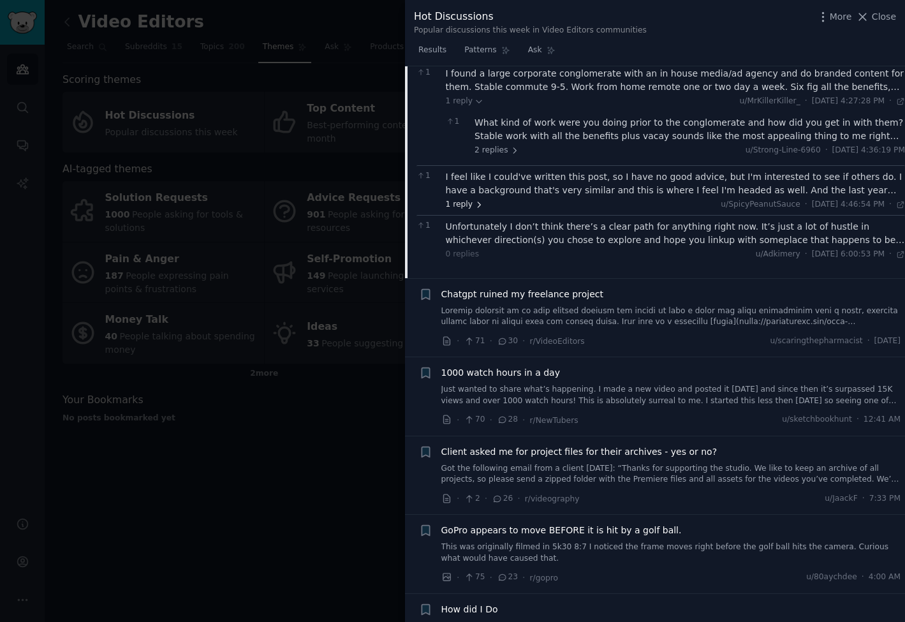
click at [474, 200] on icon at bounding box center [478, 204] width 9 height 9
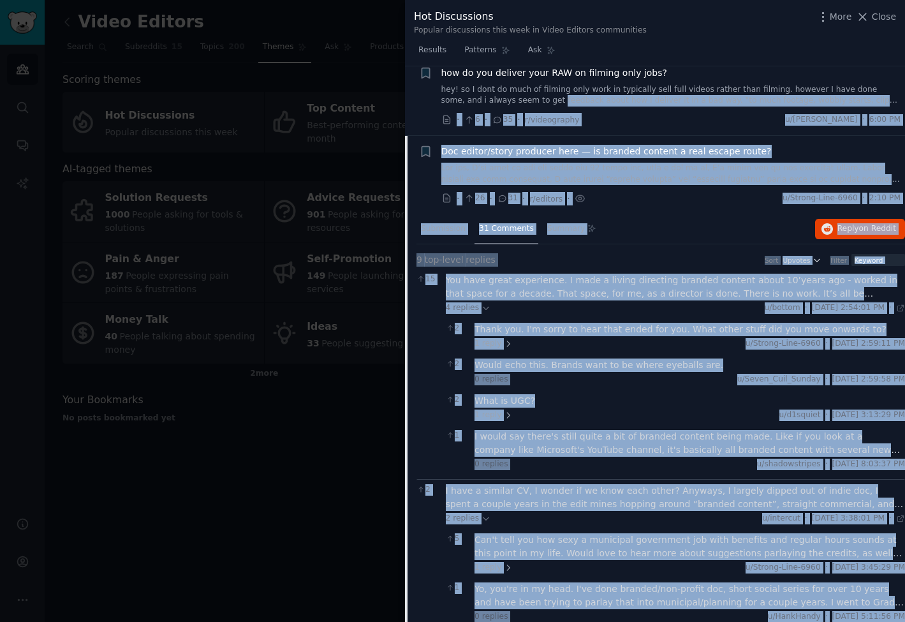
scroll to position [720, 0]
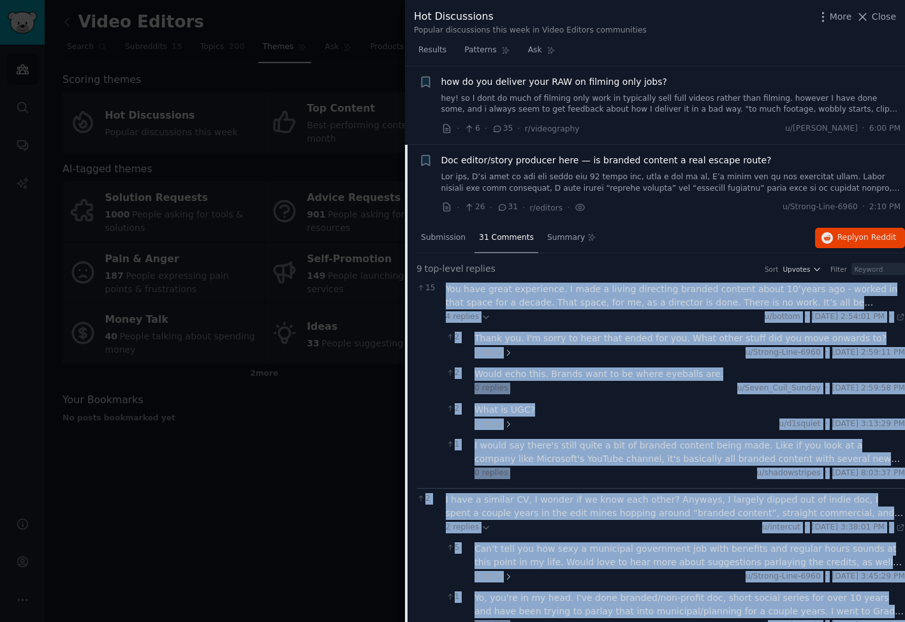
drag, startPoint x: 891, startPoint y: 345, endPoint x: 444, endPoint y: 275, distance: 452.3
copy div "You have great experience. I made a living directing branded content about 10’y…"
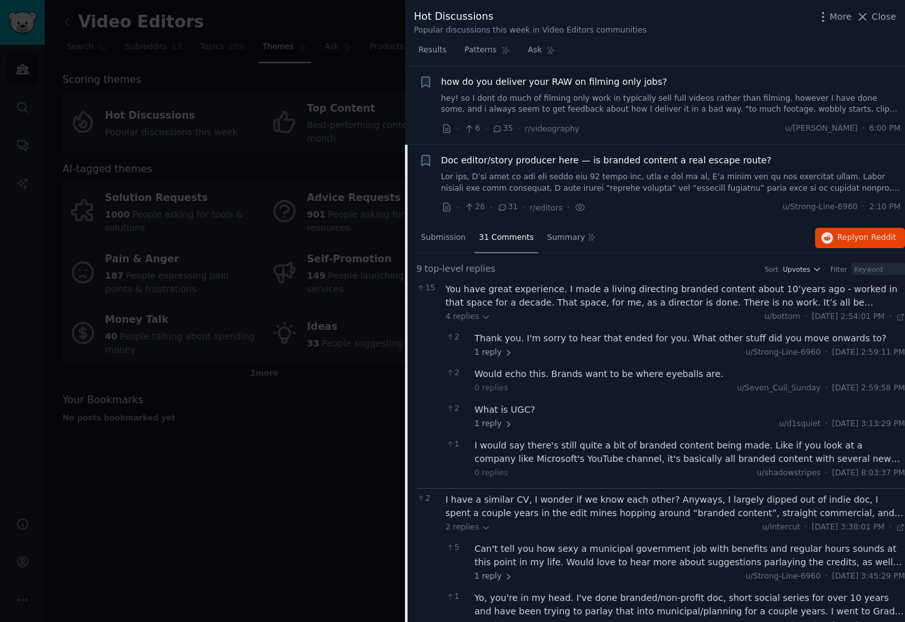
click at [788, 122] on div "· 6 · 35 · r/videography u/jamiekayuk · 6:00 PM" at bounding box center [671, 128] width 460 height 13
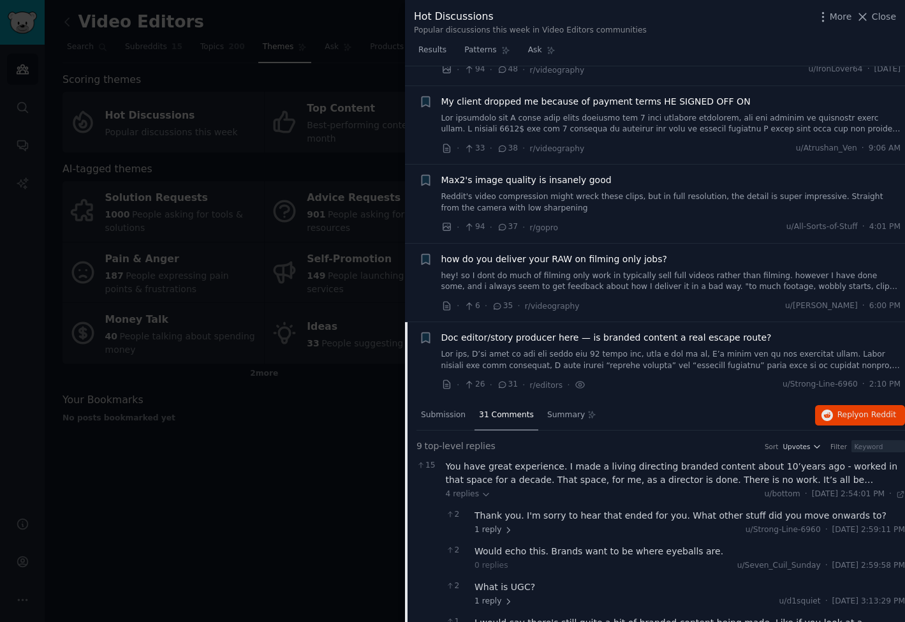
scroll to position [528, 0]
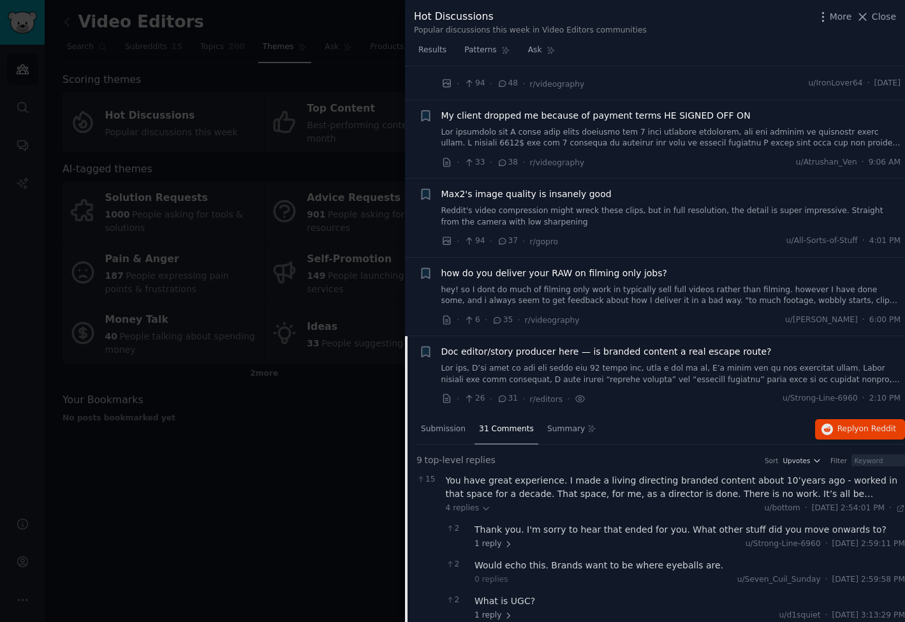
click at [548, 266] on span "how do you deliver your RAW on filming only jobs?" at bounding box center [554, 272] width 226 height 13
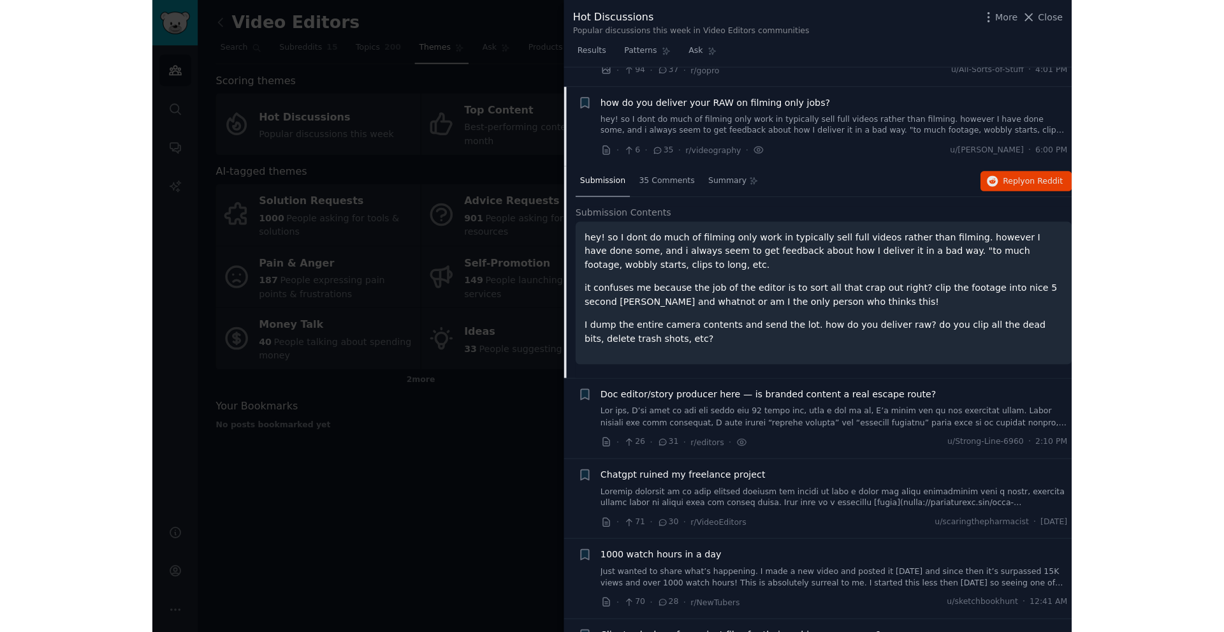
scroll to position [706, 0]
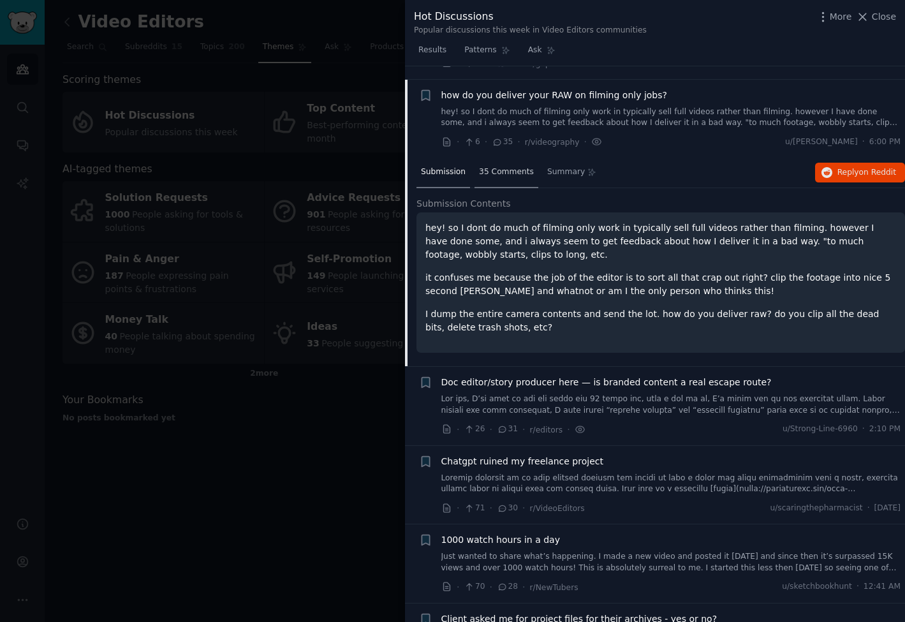
click at [499, 166] on span "35 Comments" at bounding box center [506, 171] width 55 height 11
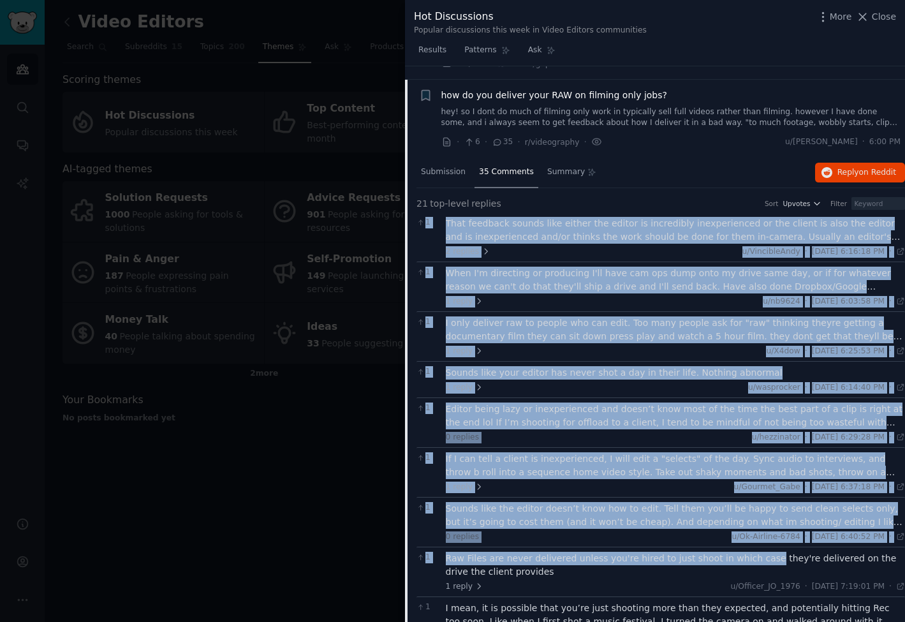
drag, startPoint x: 436, startPoint y: 208, endPoint x: 743, endPoint y: 518, distance: 436.8
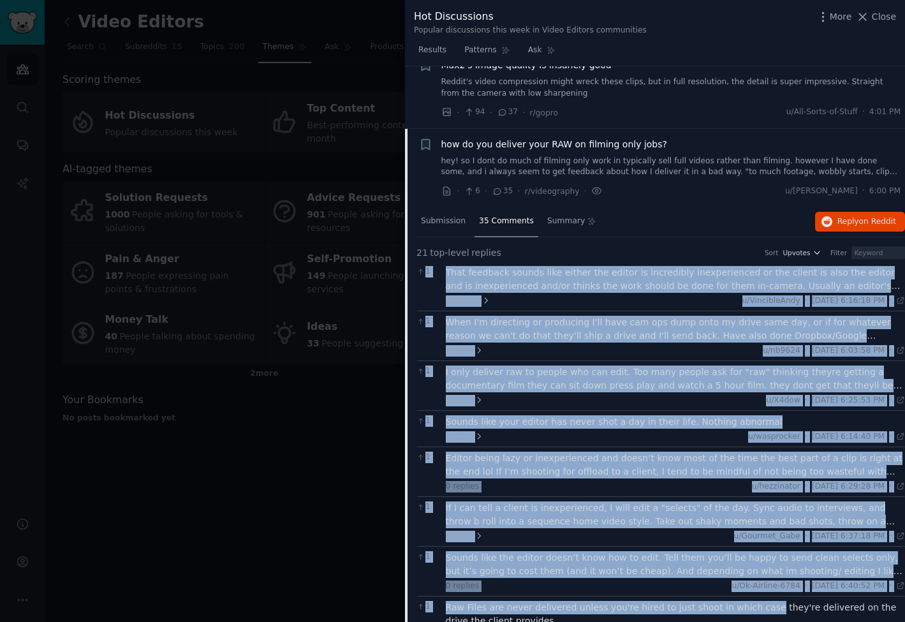
scroll to position [627, 0]
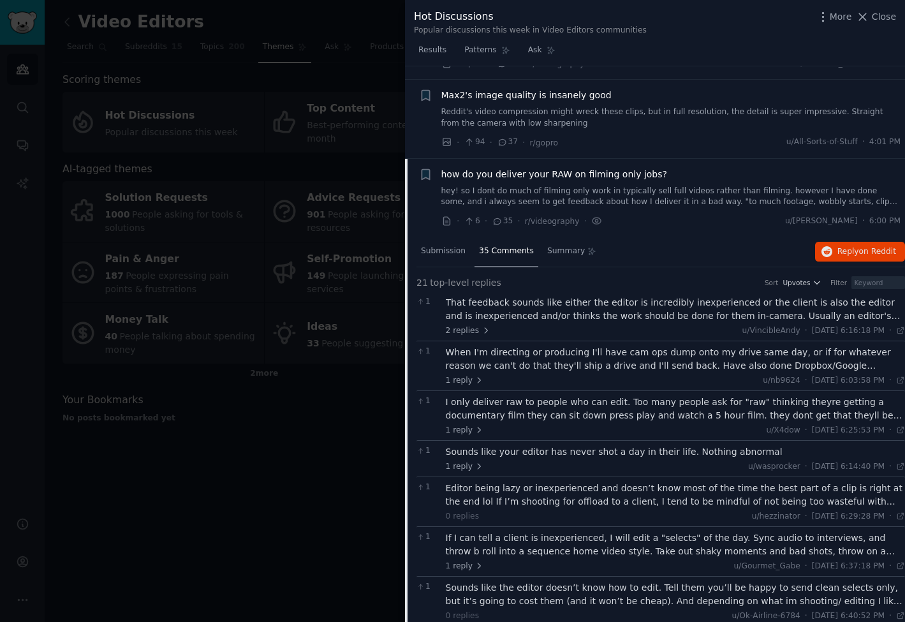
click at [441, 291] on div "1 That feedback sounds like either the editor is incredibly inexperienced or th…" at bounding box center [660, 315] width 488 height 49
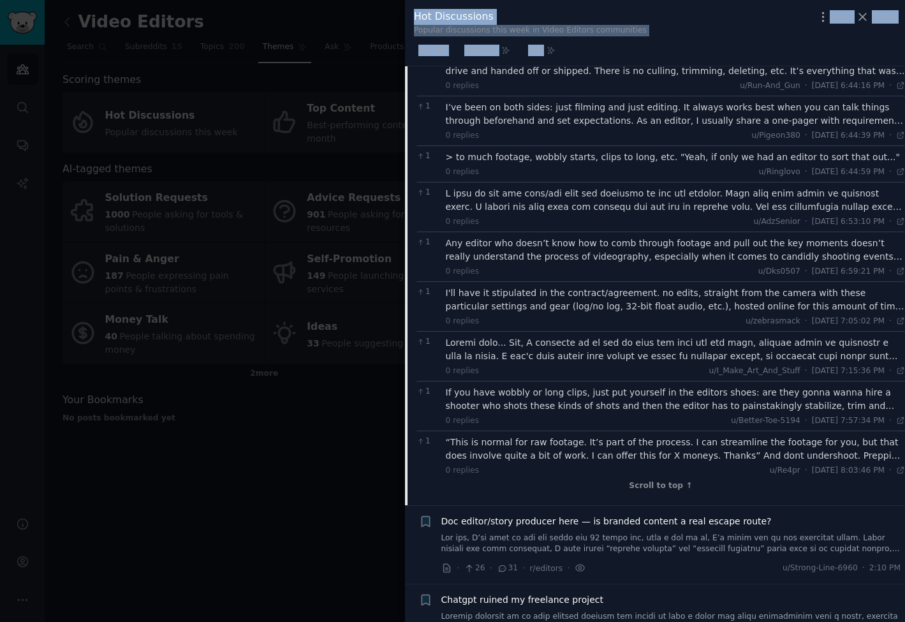
scroll to position [1521, 0]
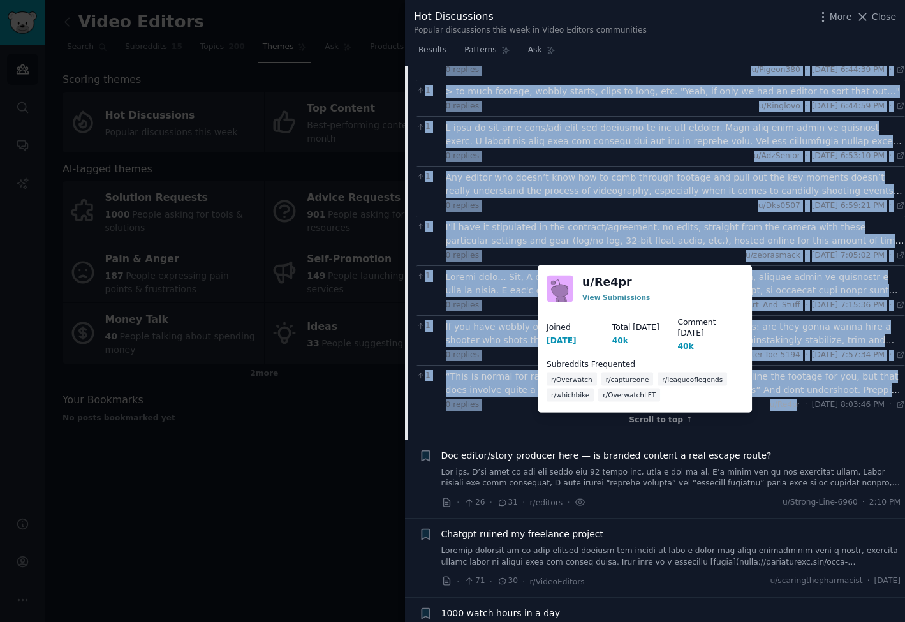
drag, startPoint x: 441, startPoint y: 285, endPoint x: 778, endPoint y: 391, distance: 353.6
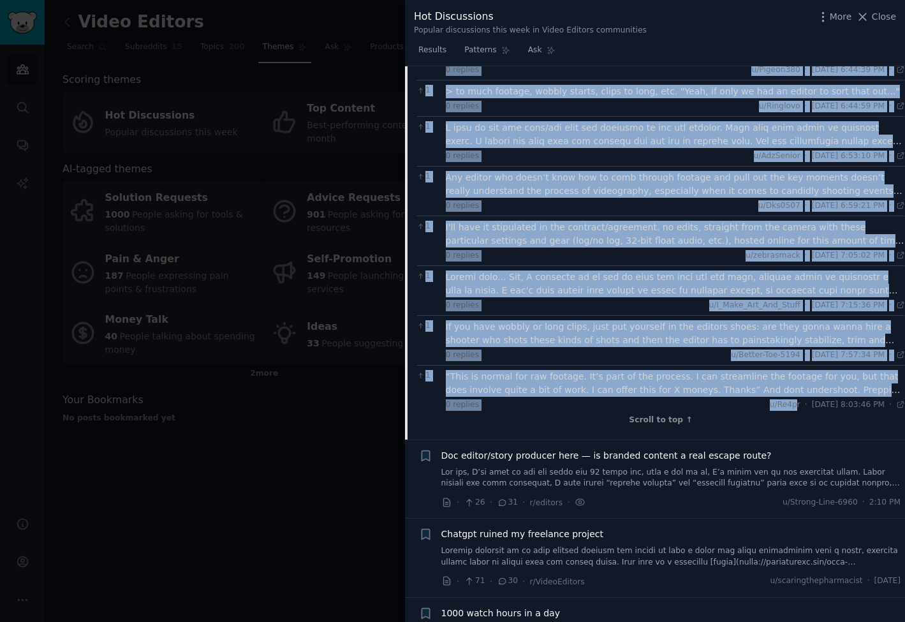
copy div "1 That feedback sounds like either the editor is incredibly inexperienced or th…"
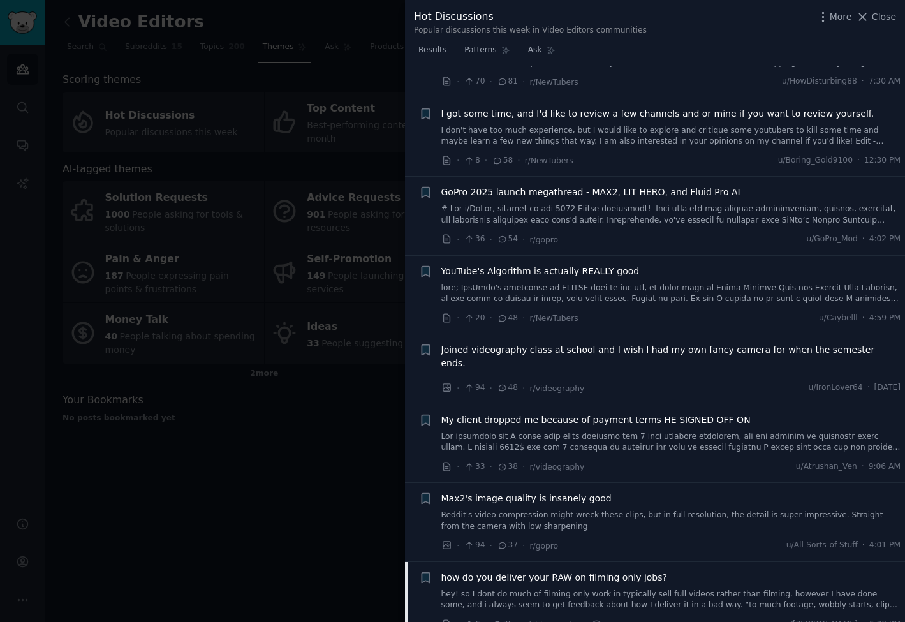
scroll to position [182, 0]
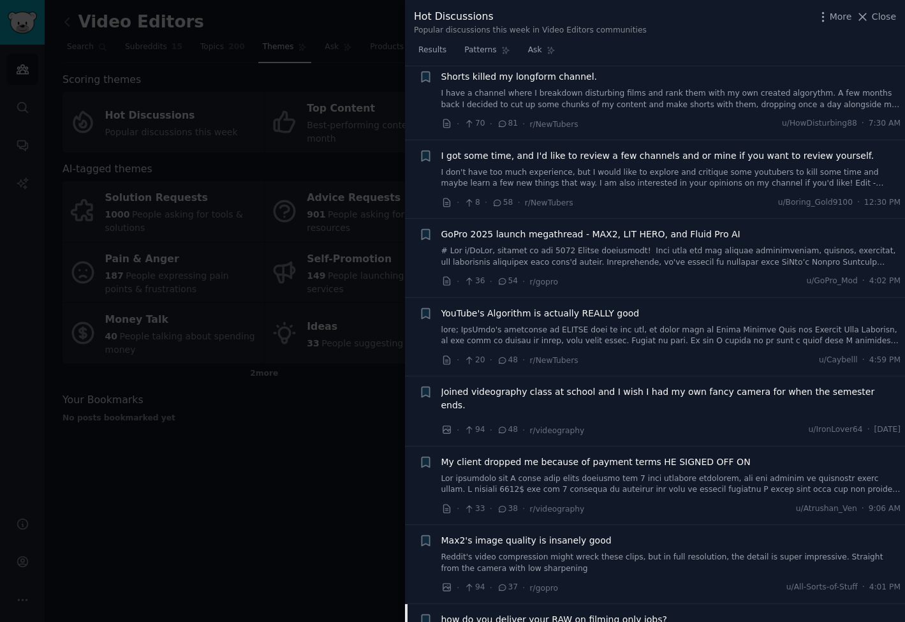
click at [772, 46] on div "Results Patterns Ask" at bounding box center [655, 53] width 500 height 26
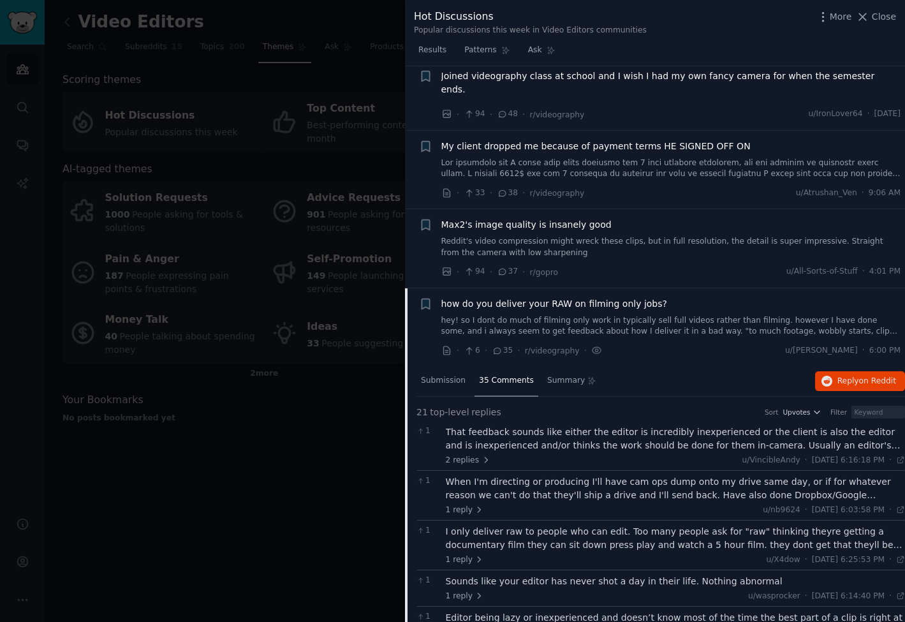
scroll to position [574, 0]
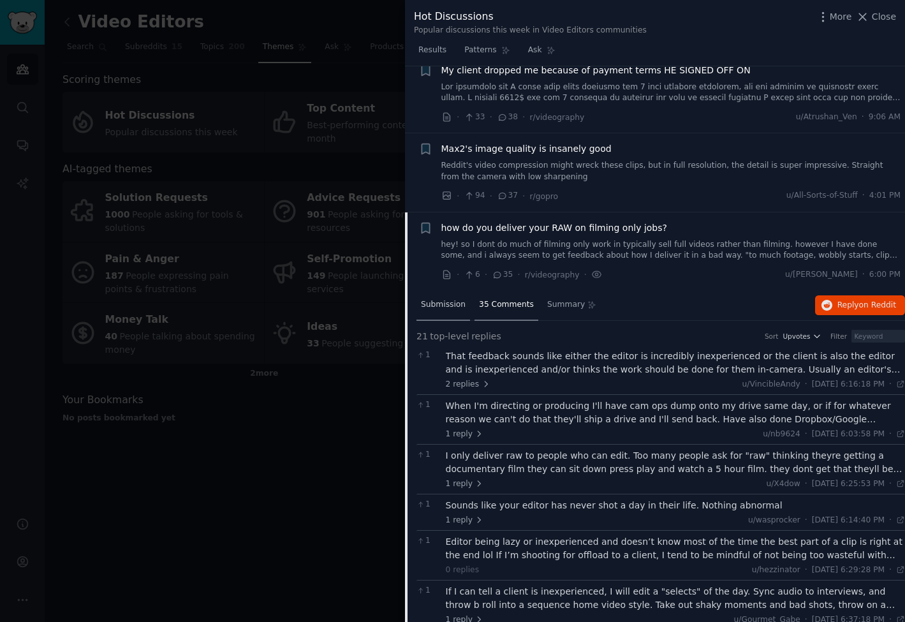
click at [435, 299] on span "Submission" at bounding box center [443, 304] width 45 height 11
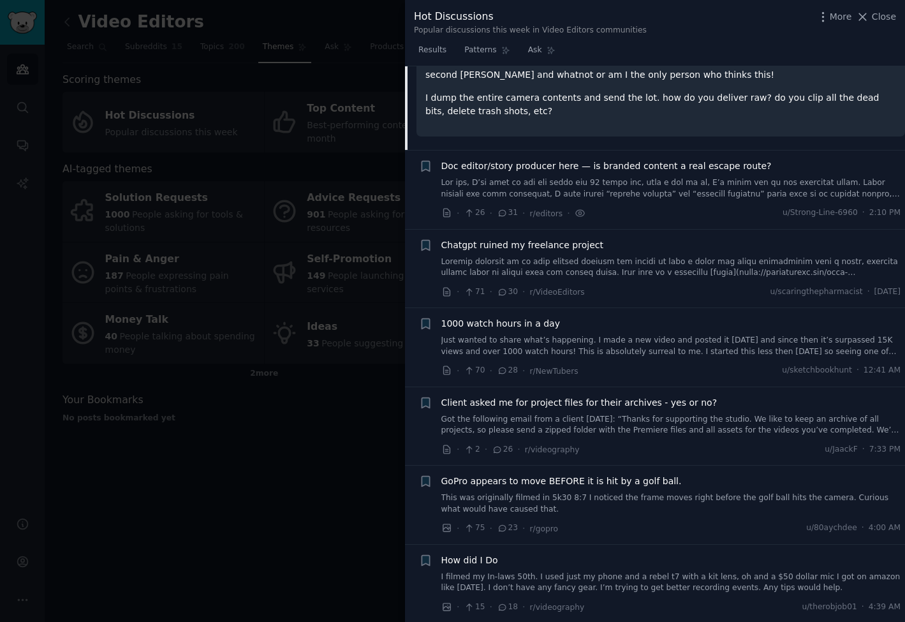
scroll to position [956, 0]
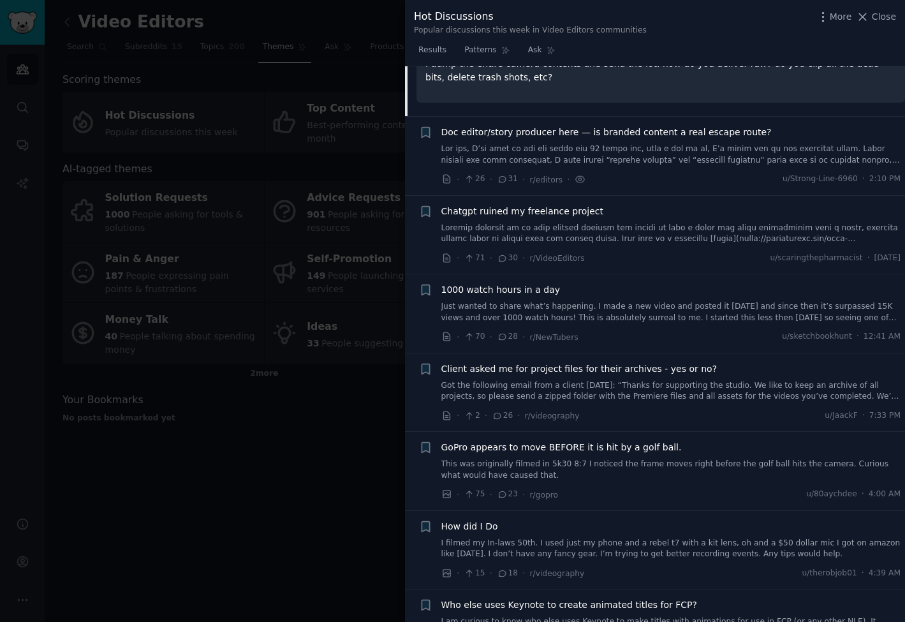
click at [511, 362] on span "Client asked me for project files for their archives - yes or no?" at bounding box center [579, 368] width 276 height 13
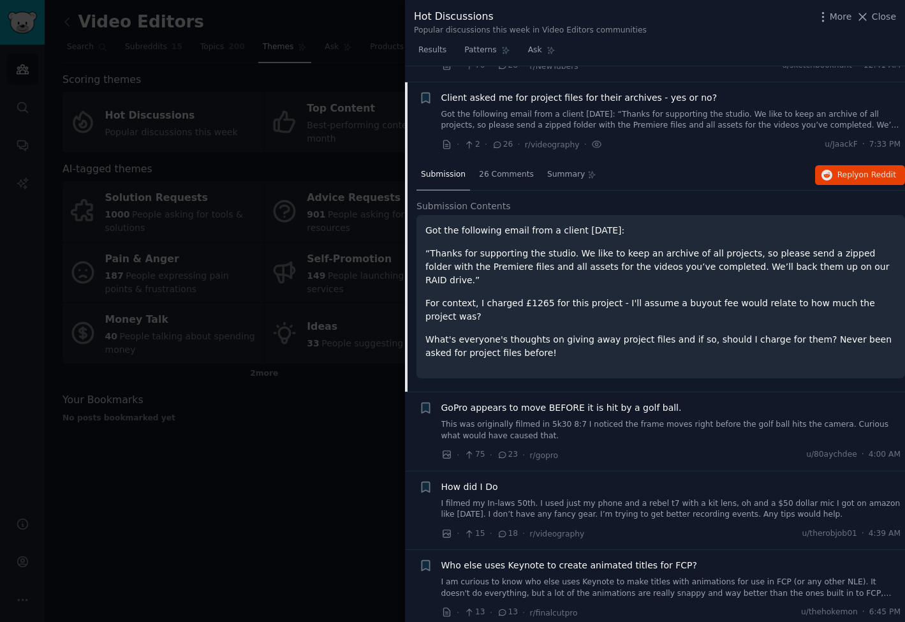
scroll to position [1021, 0]
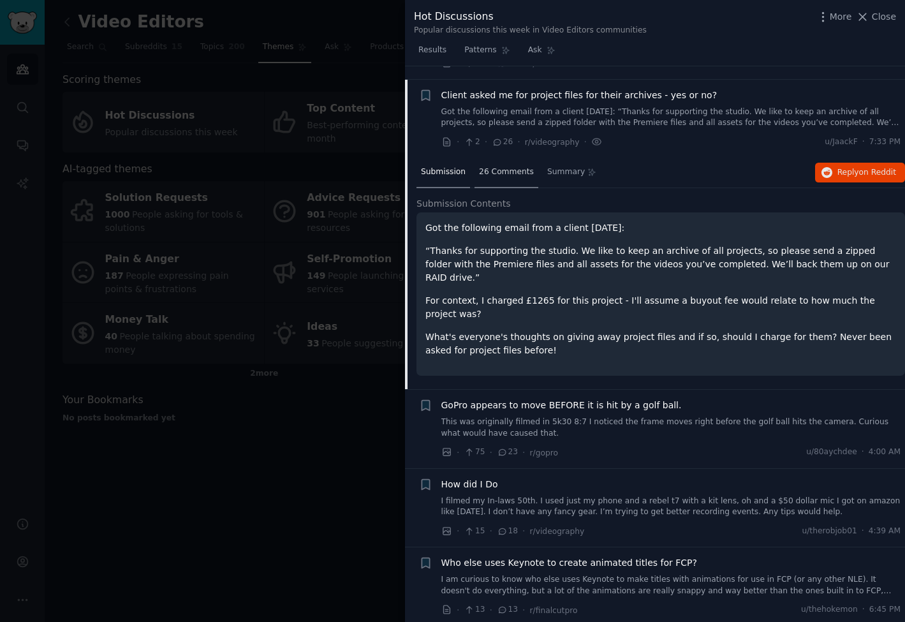
click at [495, 157] on div "26 Comments" at bounding box center [506, 172] width 64 height 31
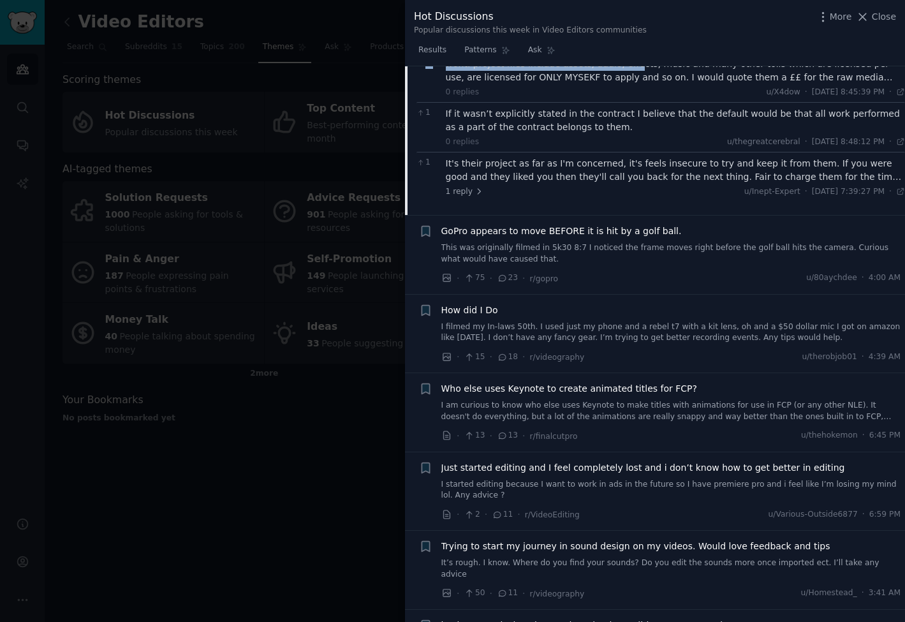
scroll to position [1482, 0]
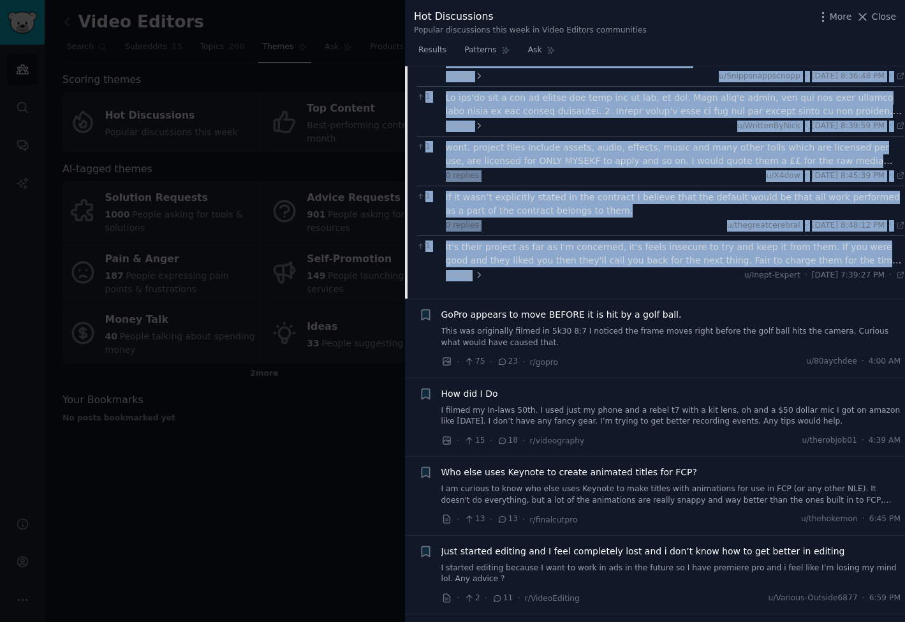
drag, startPoint x: 435, startPoint y: 208, endPoint x: 502, endPoint y: 258, distance: 83.4
click at [502, 258] on div "1 I have terms about this, it belongs to me and my company and is not a part of…" at bounding box center [660, 18] width 488 height 533
copy div "1 I have terms about this, it belongs to me and my company and is not a part of…"
click at [876, 19] on span "Close" at bounding box center [883, 16] width 24 height 13
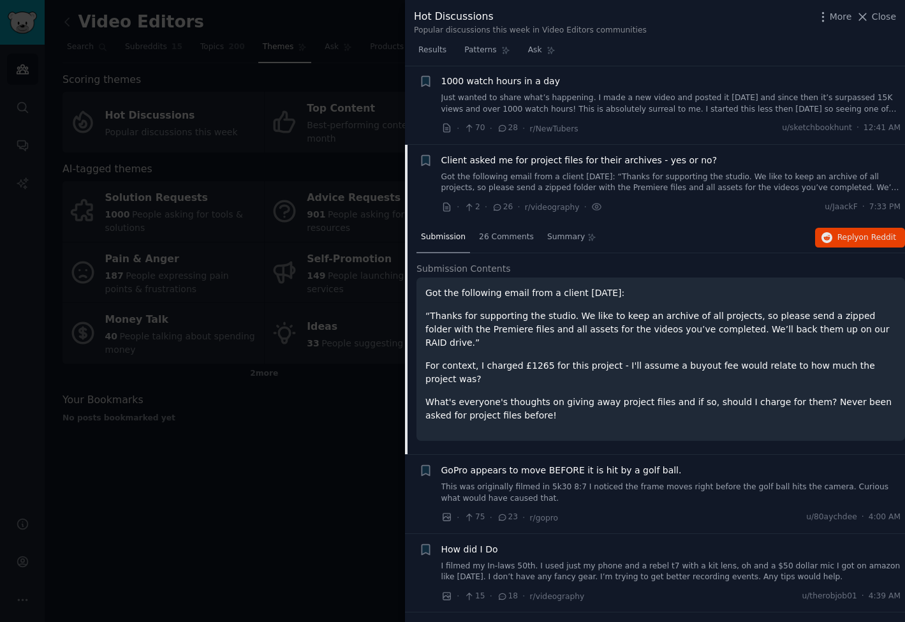
scroll to position [1020, 0]
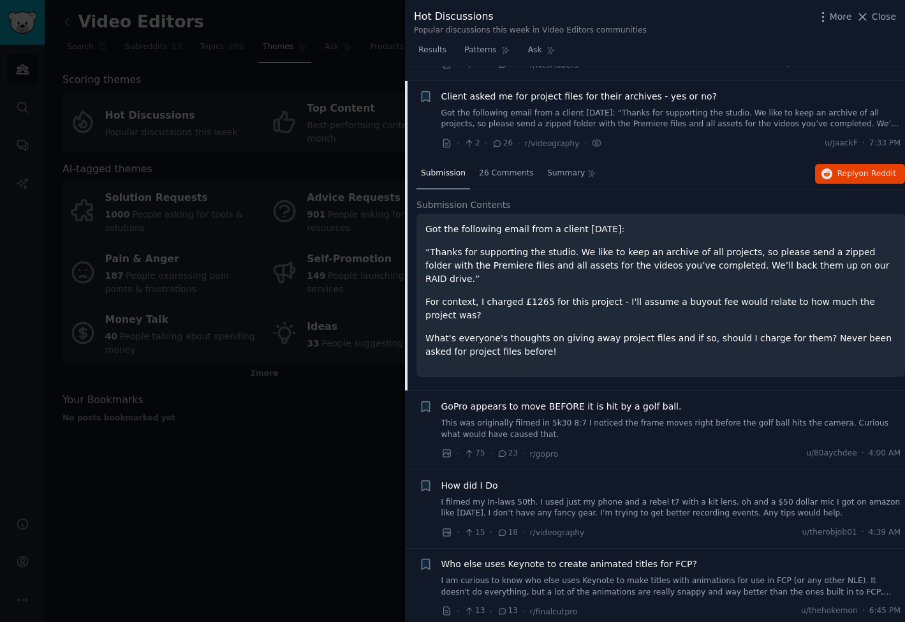
click at [616, 331] on p "What's everyone's thoughts on giving away project files and if so, should I cha…" at bounding box center [660, 344] width 470 height 27
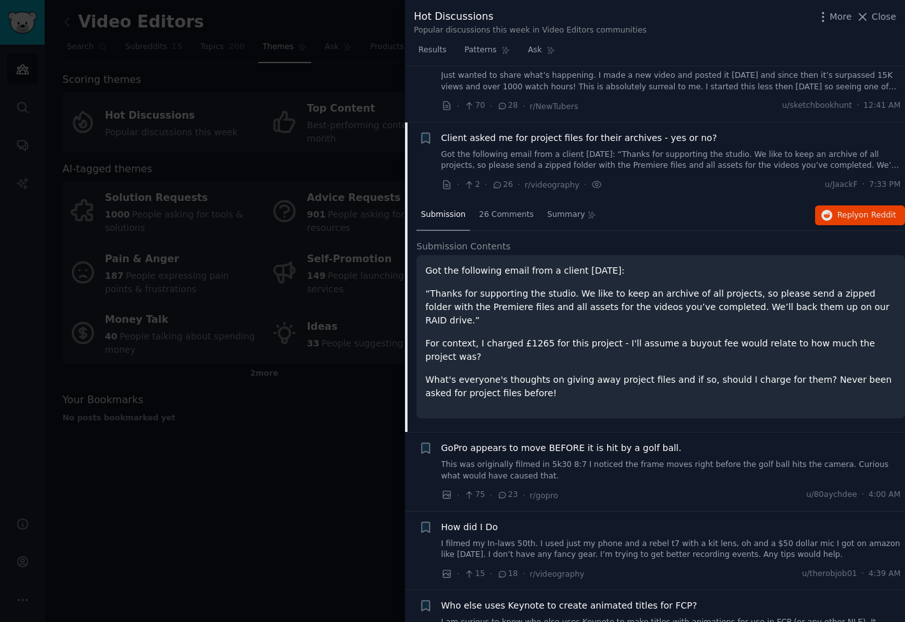
scroll to position [956, 0]
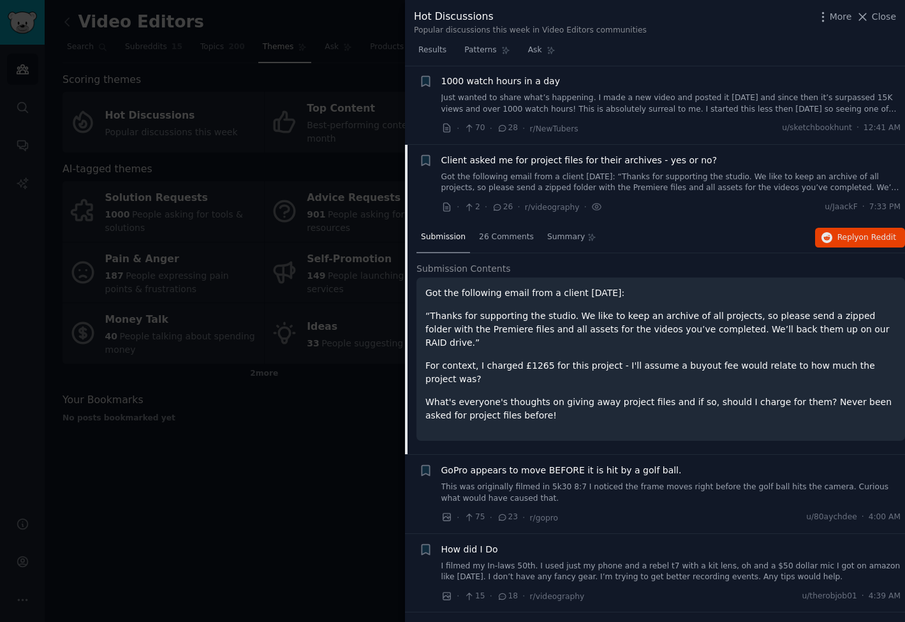
click at [534, 395] on p "What's everyone's thoughts on giving away project files and if so, should I cha…" at bounding box center [660, 408] width 470 height 27
click at [533, 350] on div "Got the following email from a client today: “Thanks for supporting the studio.…" at bounding box center [660, 354] width 470 height 136
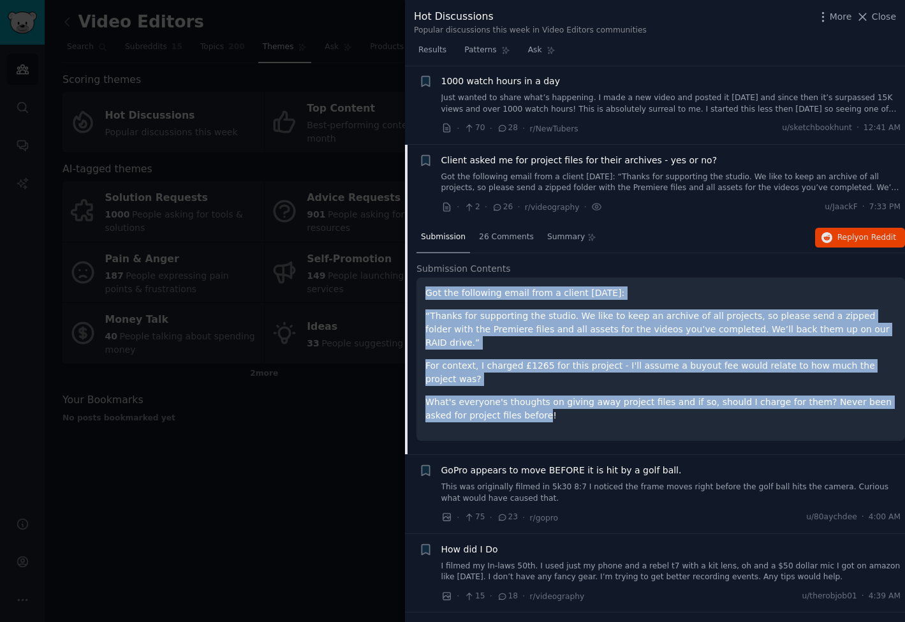
drag, startPoint x: 500, startPoint y: 375, endPoint x: 420, endPoint y: 279, distance: 125.0
click at [420, 279] on div "Got the following email from a client today: “Thanks for supporting the studio.…" at bounding box center [660, 358] width 488 height 163
copy div "Got the following email from a client today: “Thanks for supporting the studio.…"
